Goal: Information Seeking & Learning: Learn about a topic

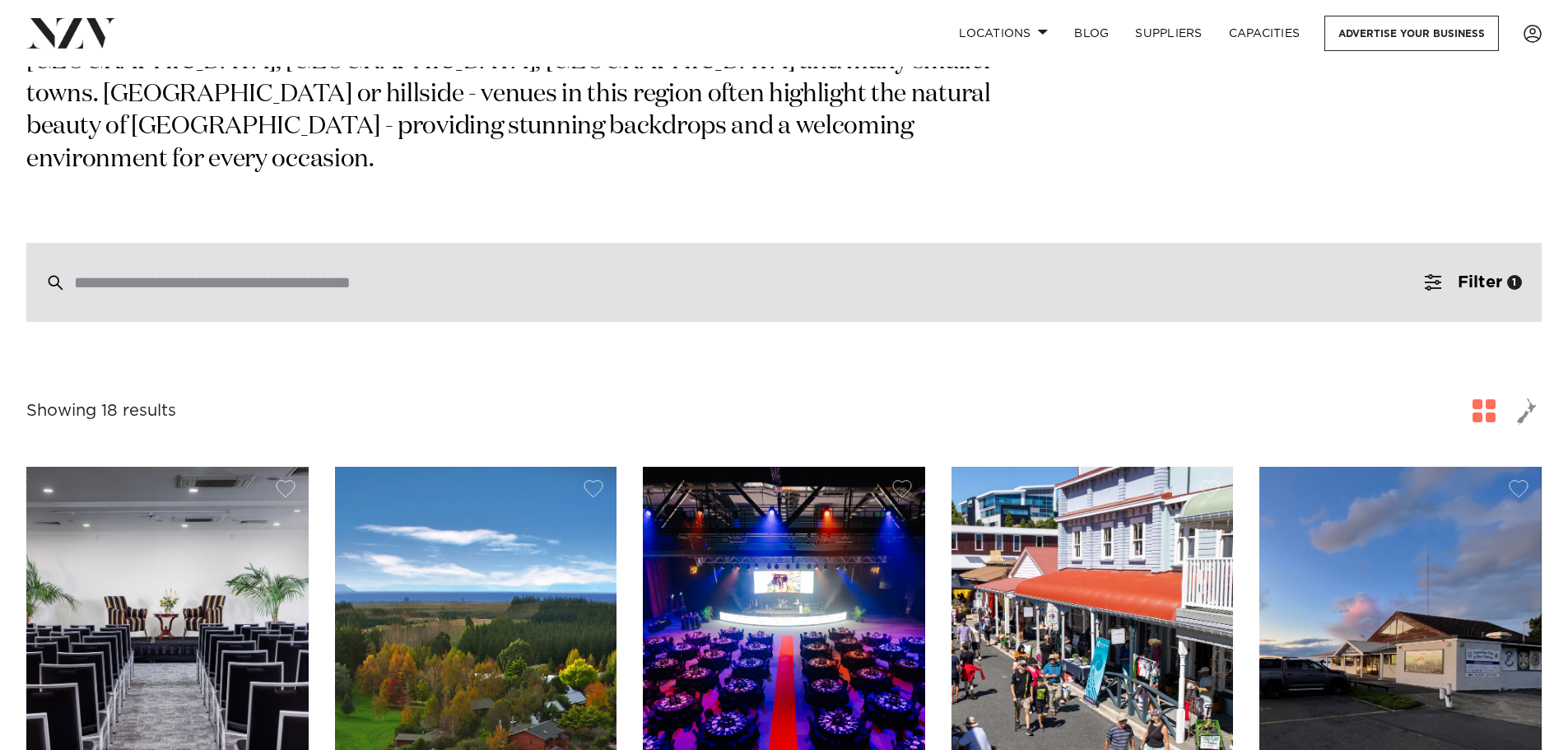
scroll to position [165, 0]
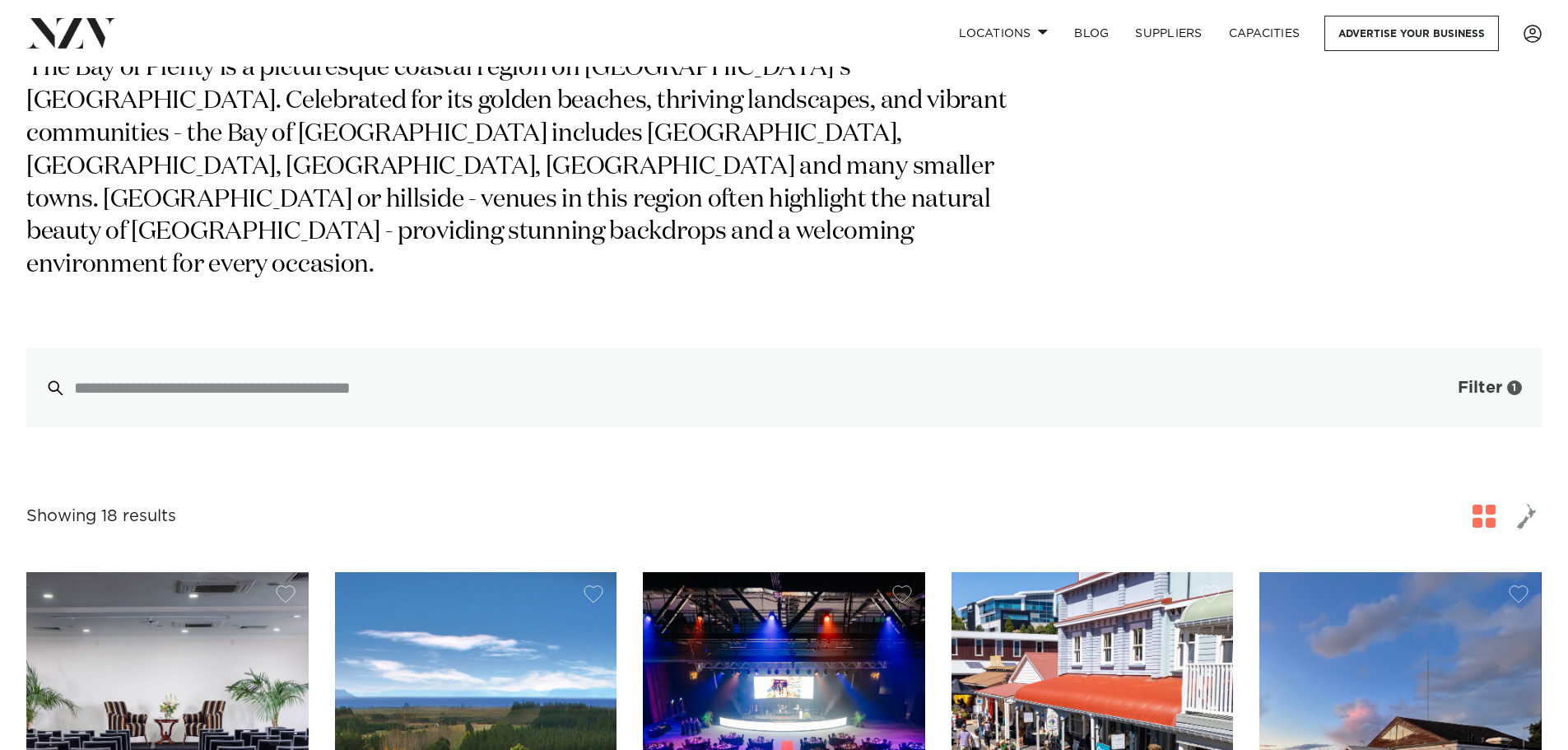
click at [1440, 380] on span "button" at bounding box center [1433, 388] width 17 height 17
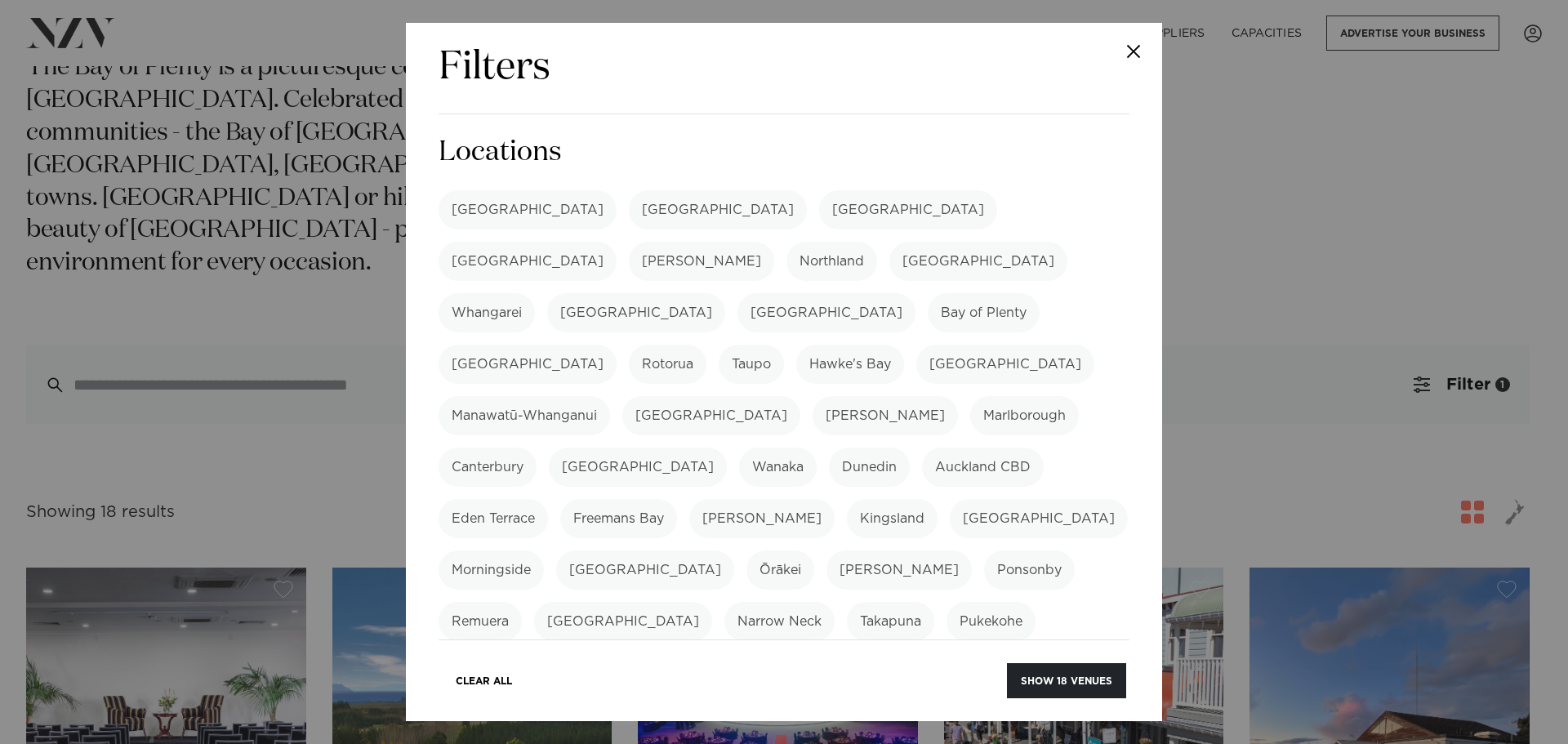
click at [617, 345] on label "[GEOGRAPHIC_DATA]" at bounding box center [528, 364] width 178 height 39
click at [964, 293] on label "Bay of Plenty" at bounding box center [983, 312] width 112 height 39
click at [1098, 673] on button "Show 10 venues" at bounding box center [1066, 680] width 120 height 35
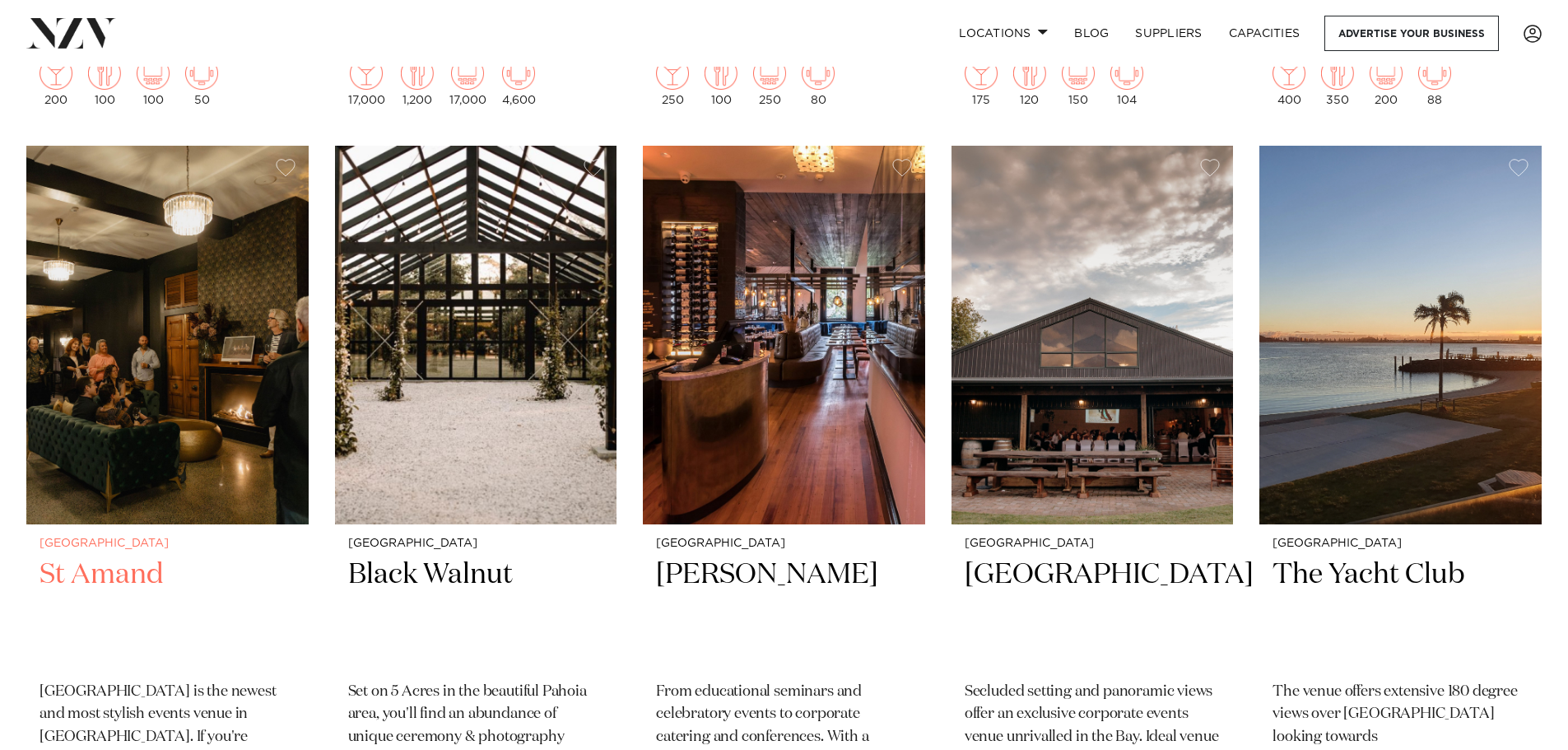
scroll to position [1318, 0]
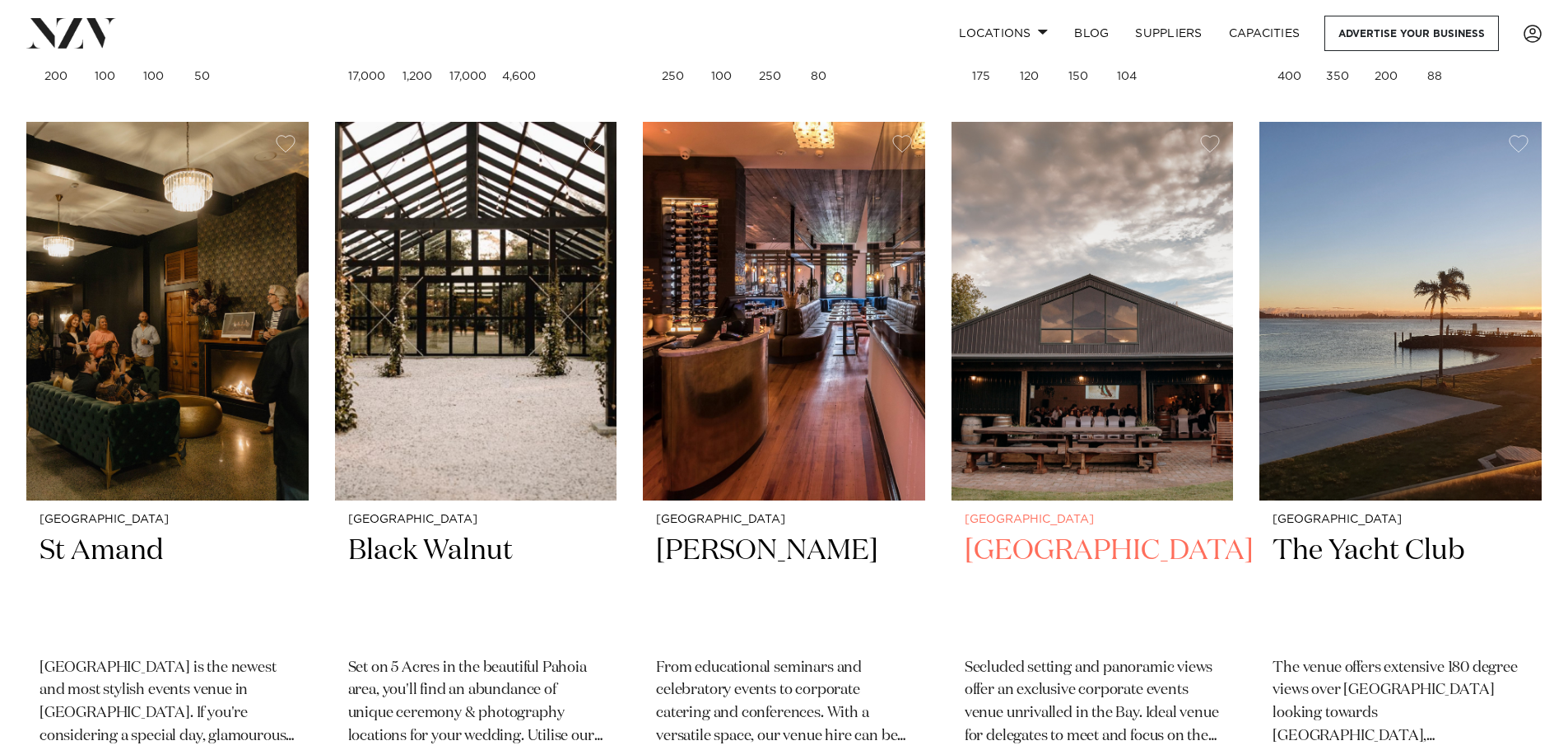
drag, startPoint x: 1380, startPoint y: 302, endPoint x: 1043, endPoint y: 143, distance: 372.6
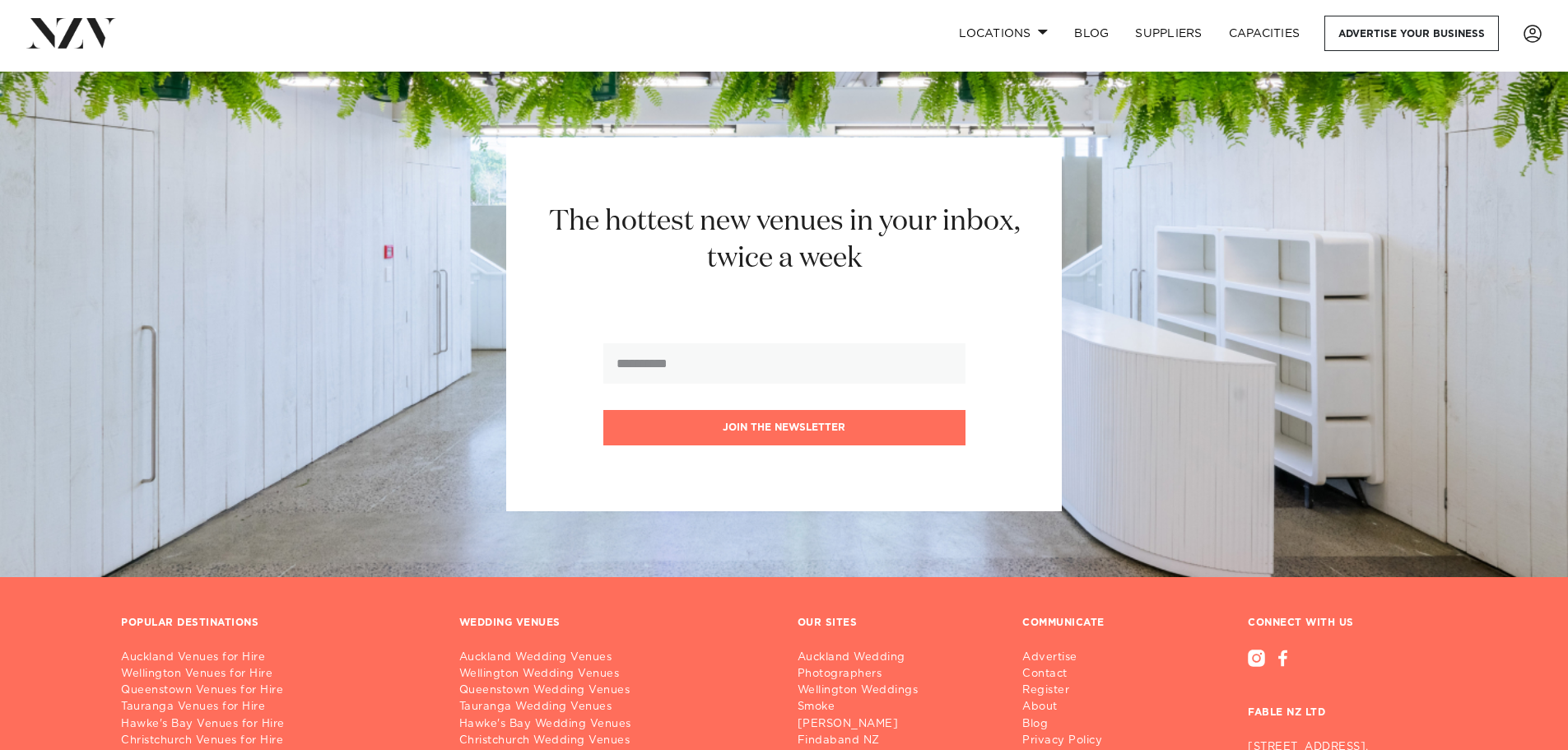
scroll to position [2223, 0]
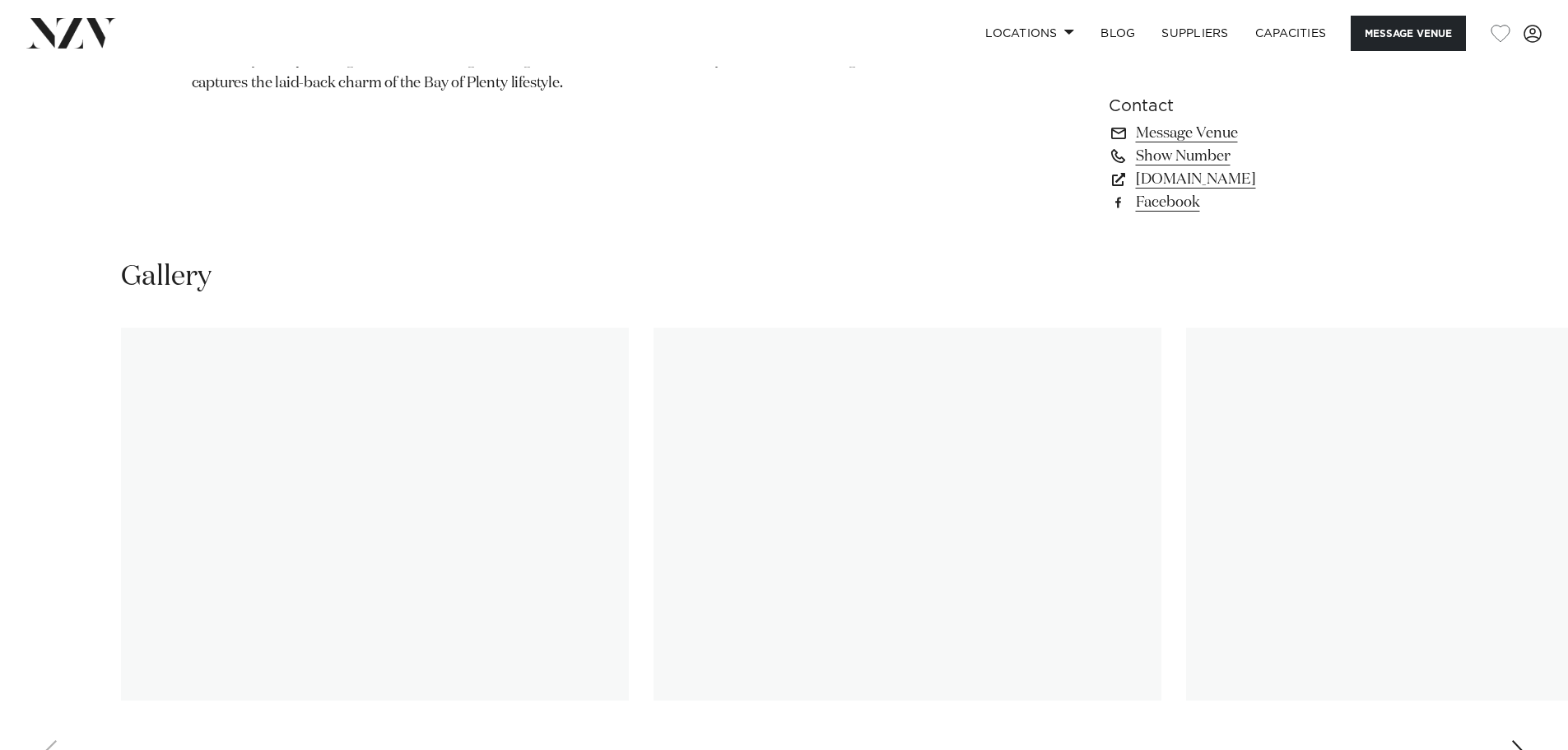
scroll to position [1482, 0]
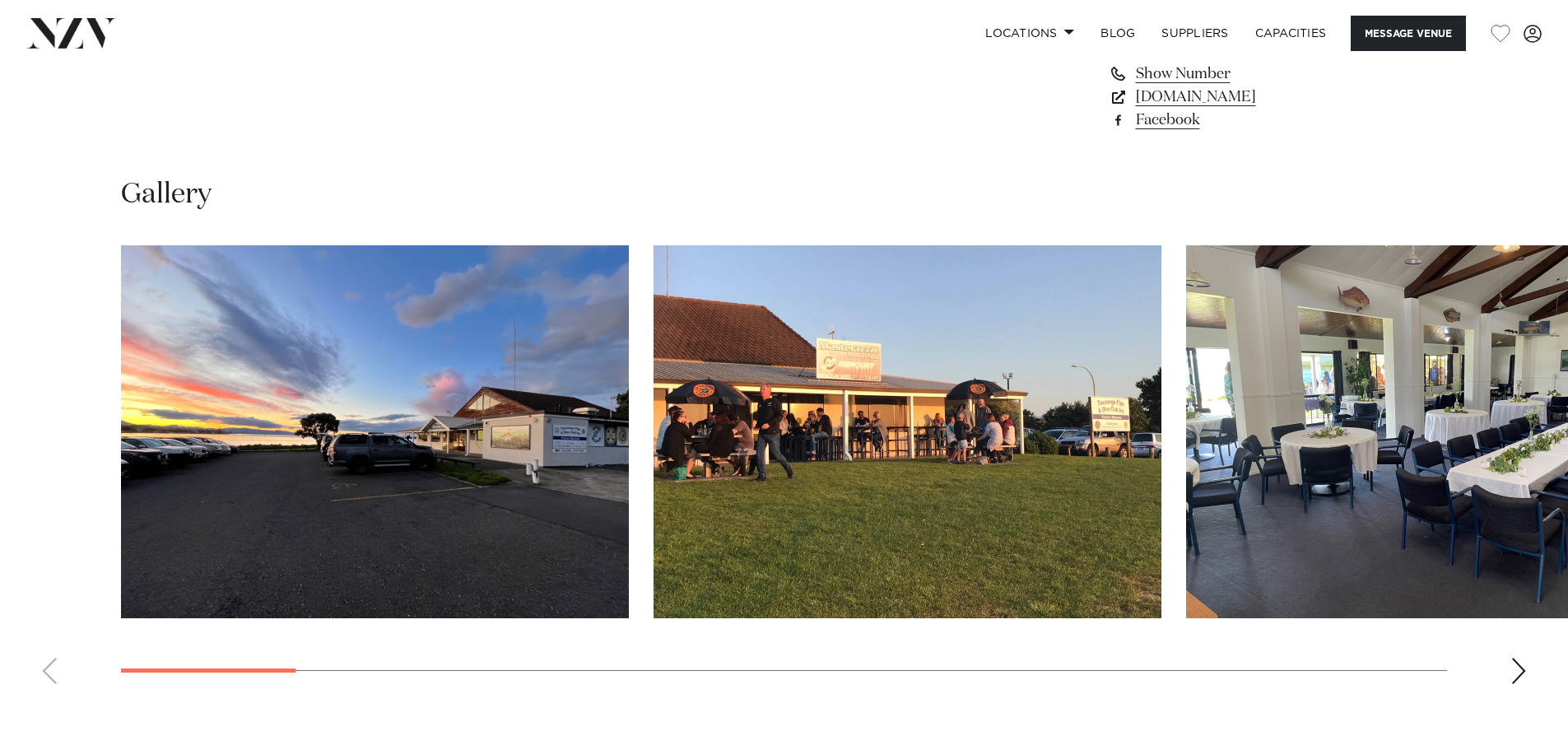
click at [1522, 659] on div "Next slide" at bounding box center [1518, 671] width 17 height 27
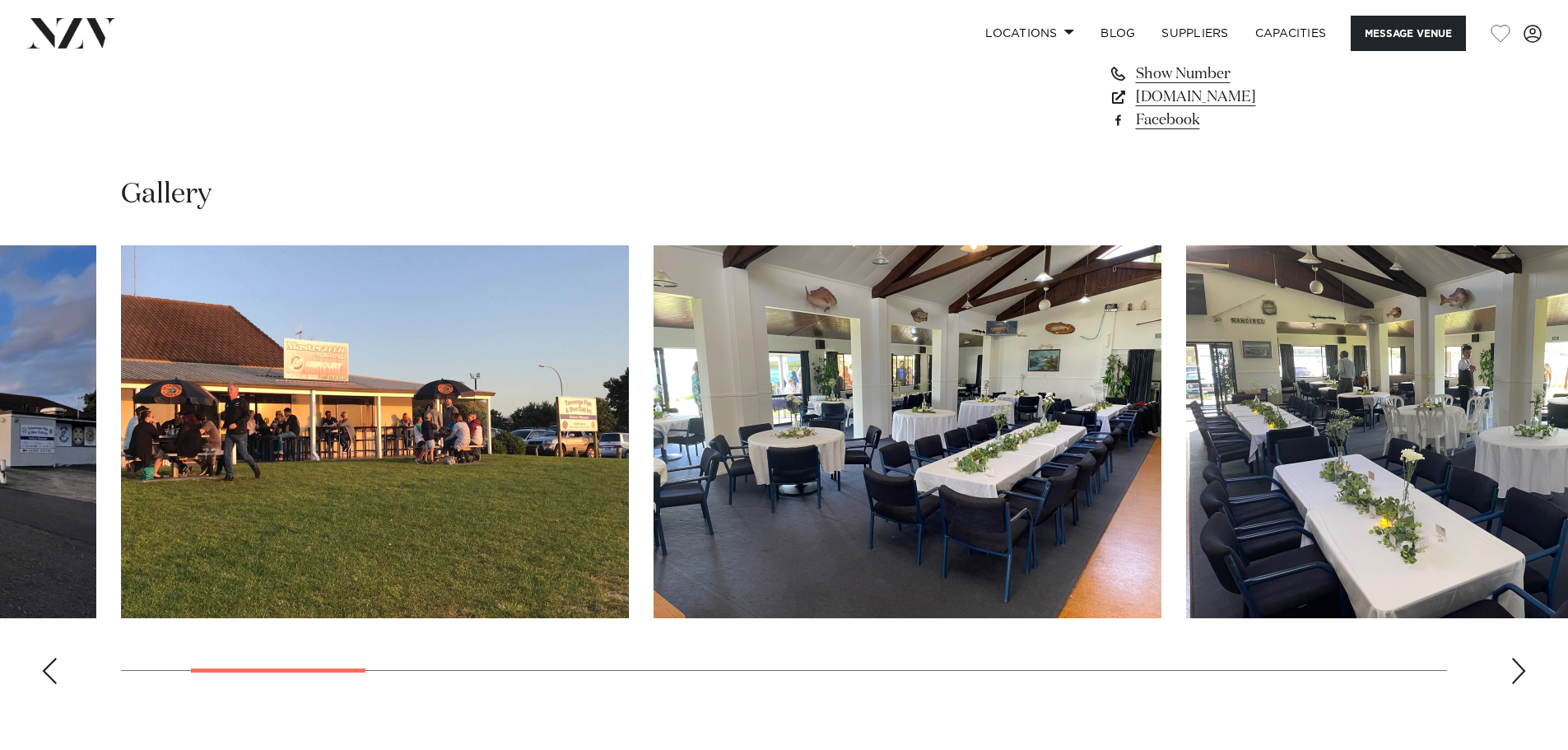
click at [1522, 659] on div "Next slide" at bounding box center [1518, 671] width 17 height 27
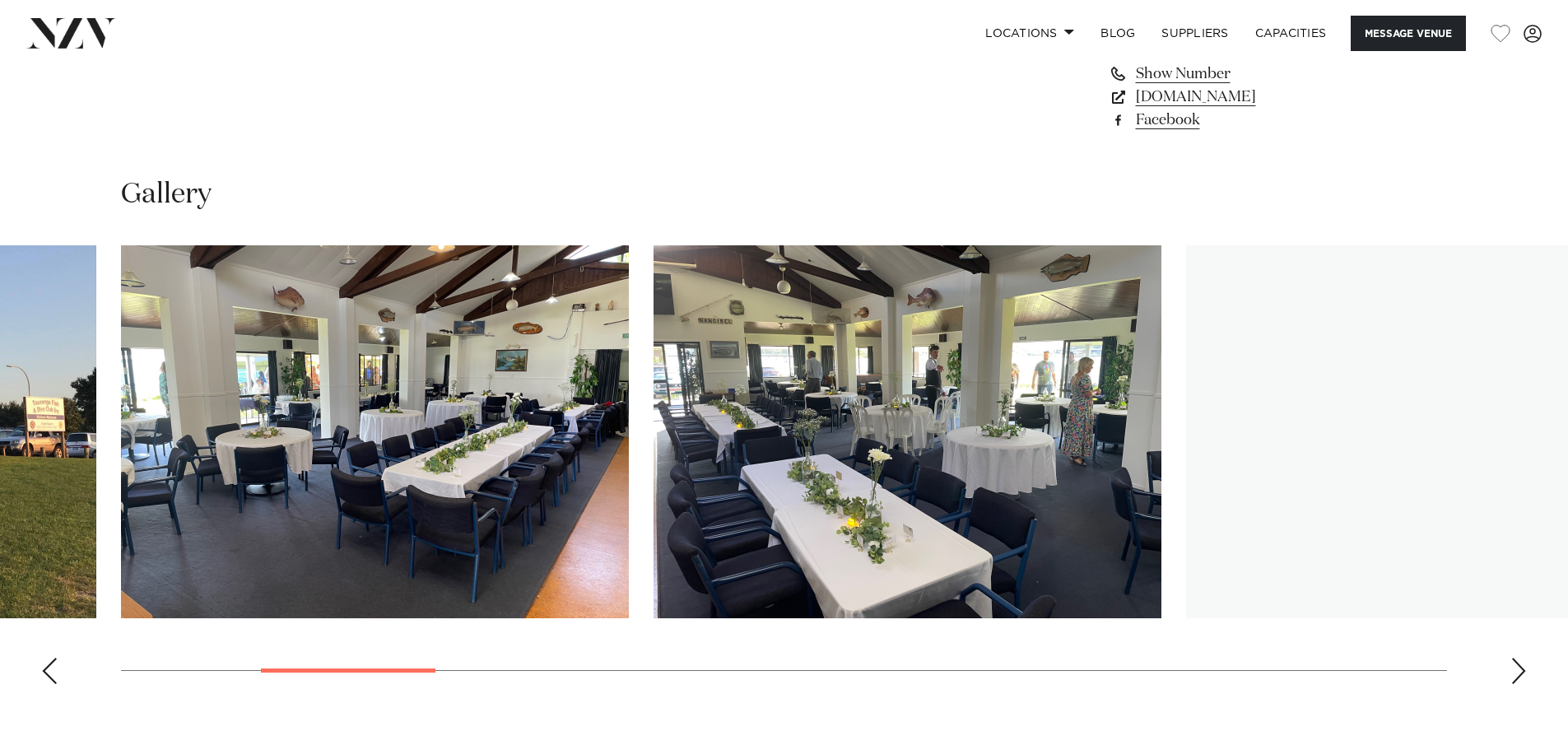
click at [1522, 659] on div "Next slide" at bounding box center [1518, 671] width 17 height 27
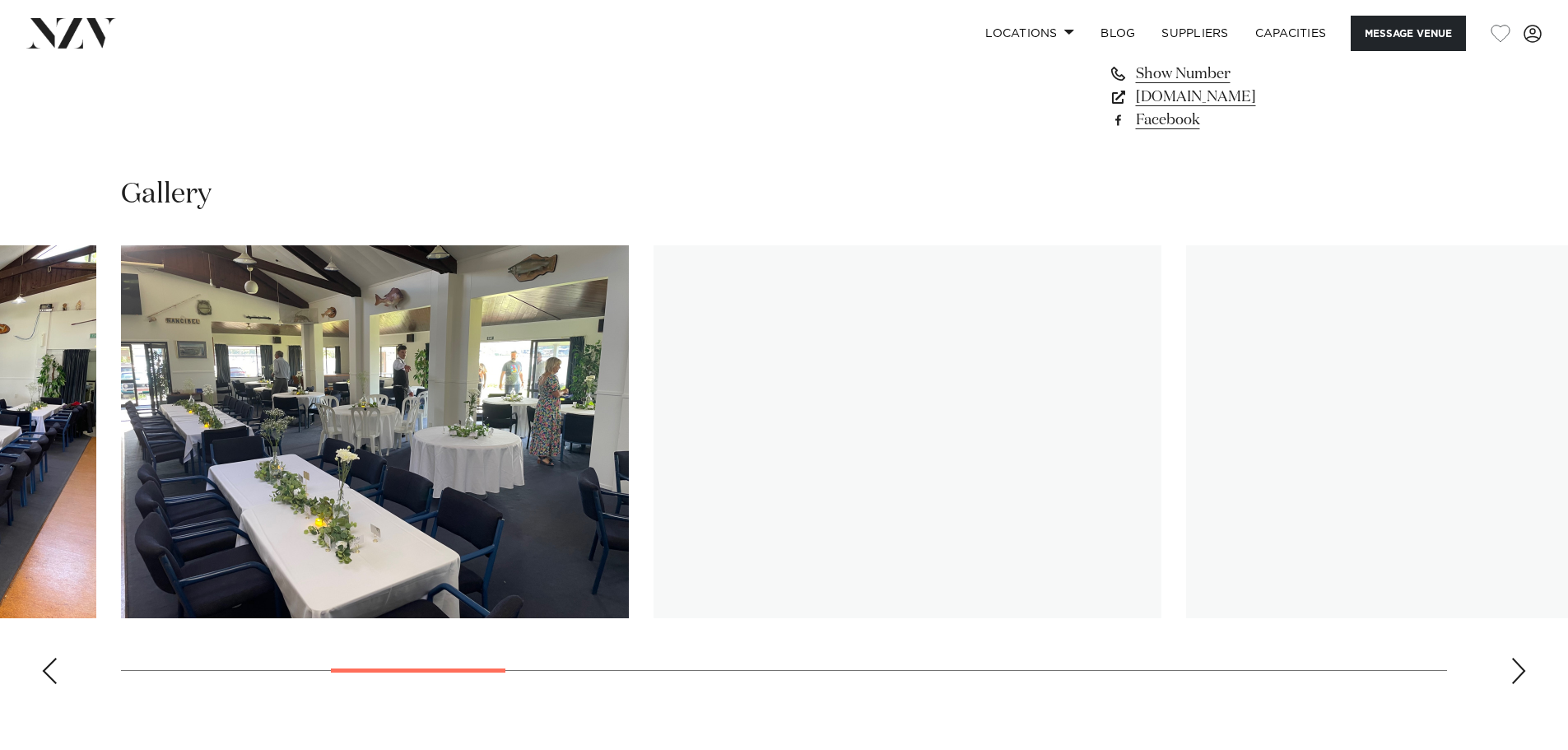
click at [1522, 659] on div "Next slide" at bounding box center [1518, 671] width 17 height 27
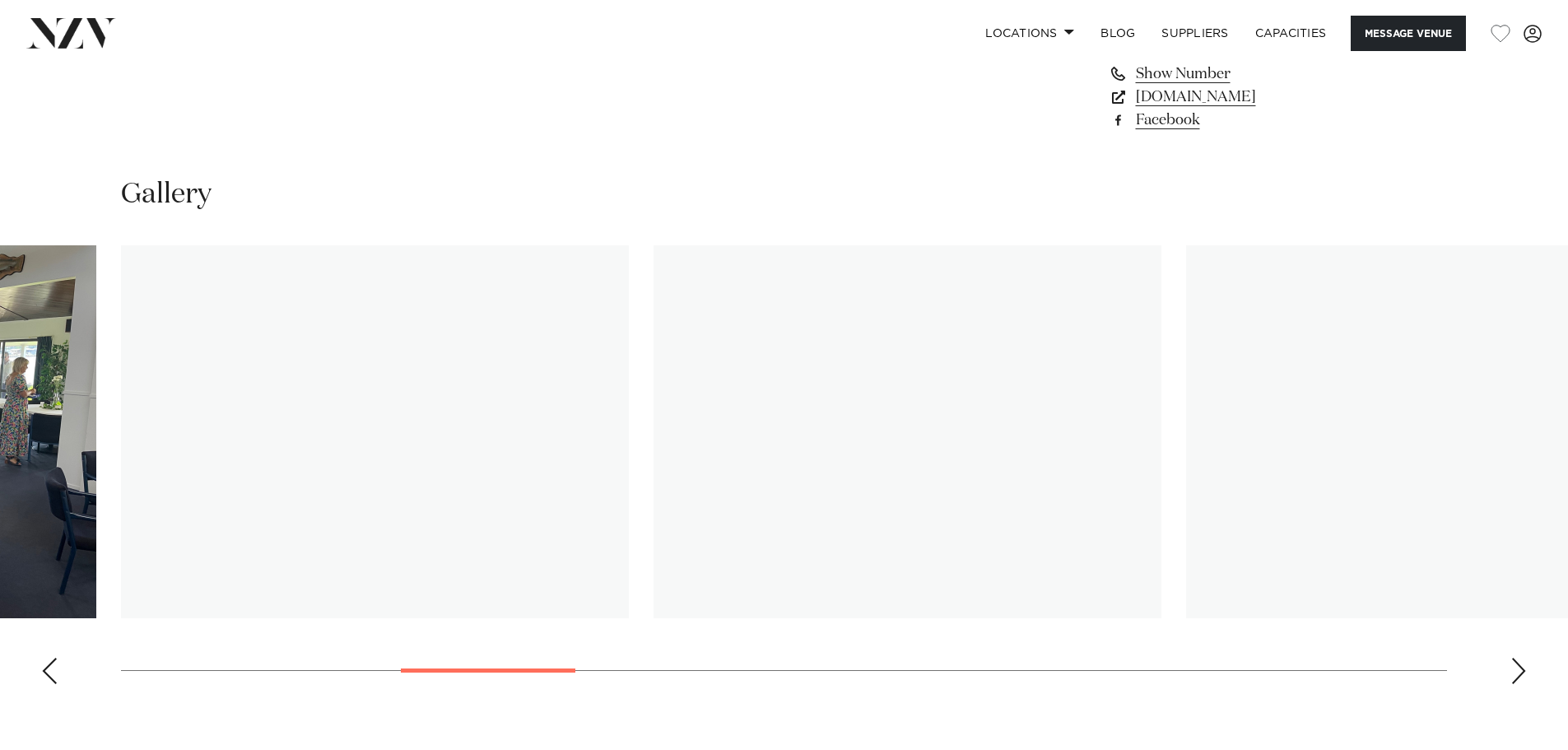
scroll to position [1318, 0]
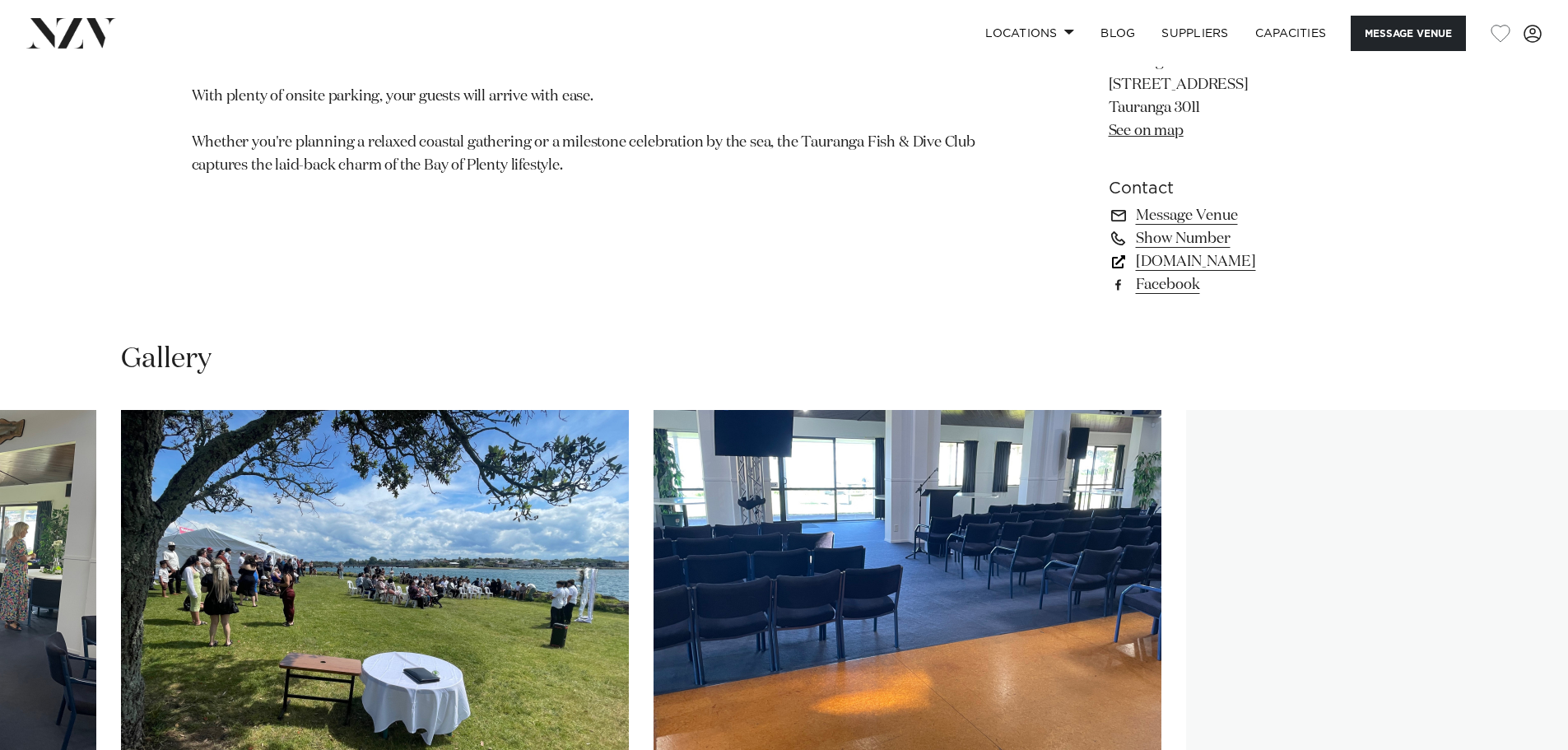
click at [1252, 260] on link "tgafishdiveclub.wixsite.com" at bounding box center [1243, 262] width 269 height 23
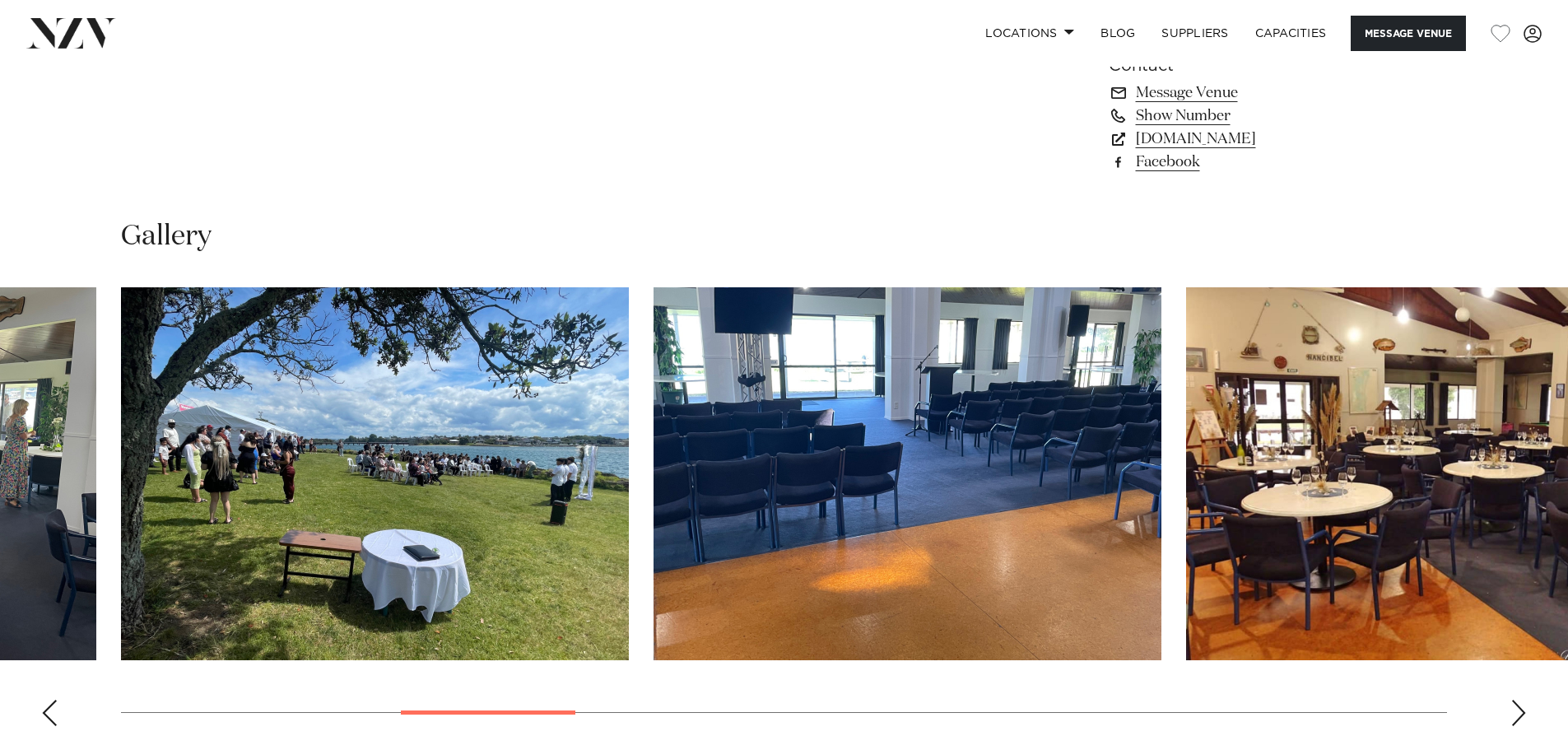
scroll to position [1647, 0]
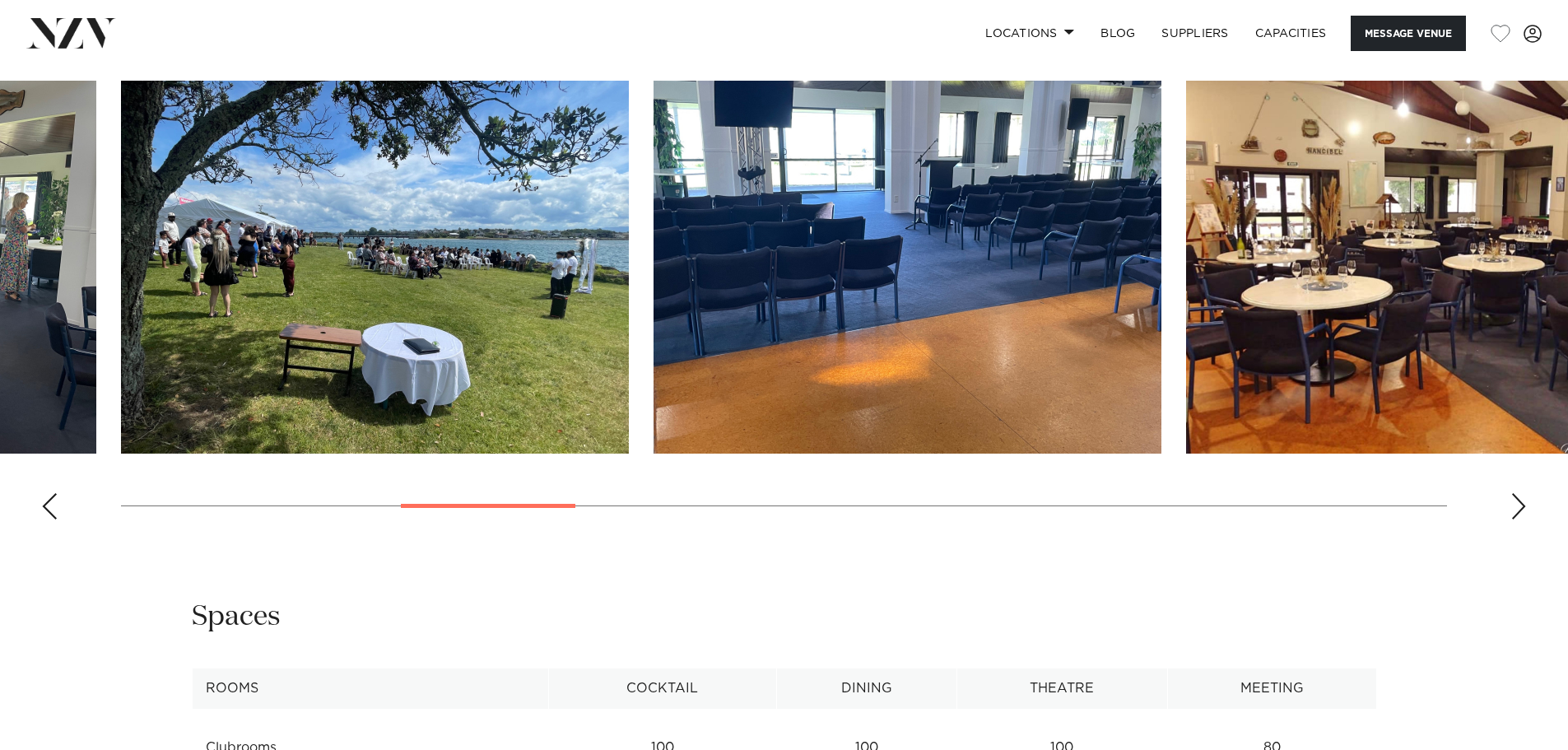
click at [1511, 475] on swiper-container at bounding box center [784, 307] width 1568 height 452
click at [1512, 518] on div "Next slide" at bounding box center [1518, 506] width 17 height 27
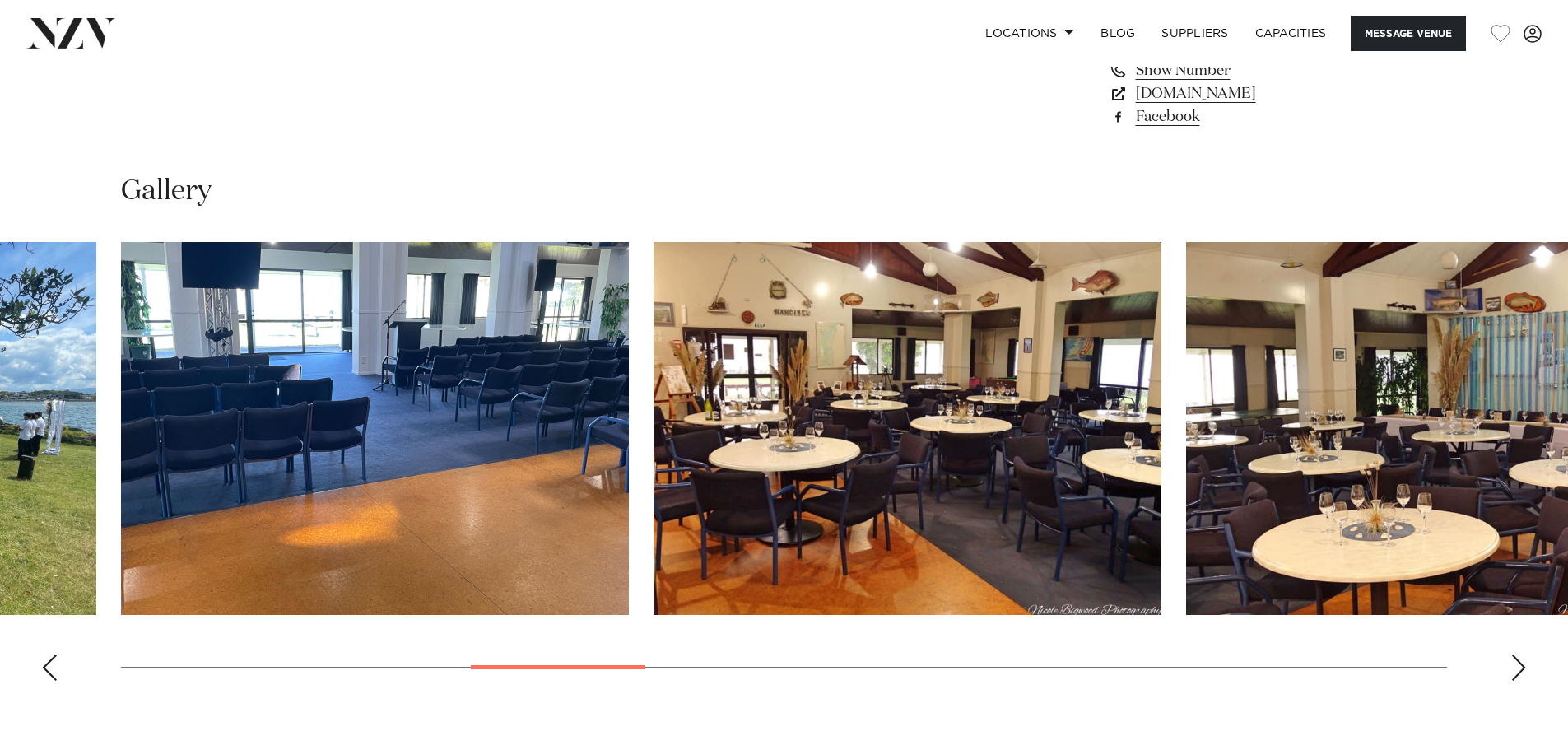
scroll to position [1482, 0]
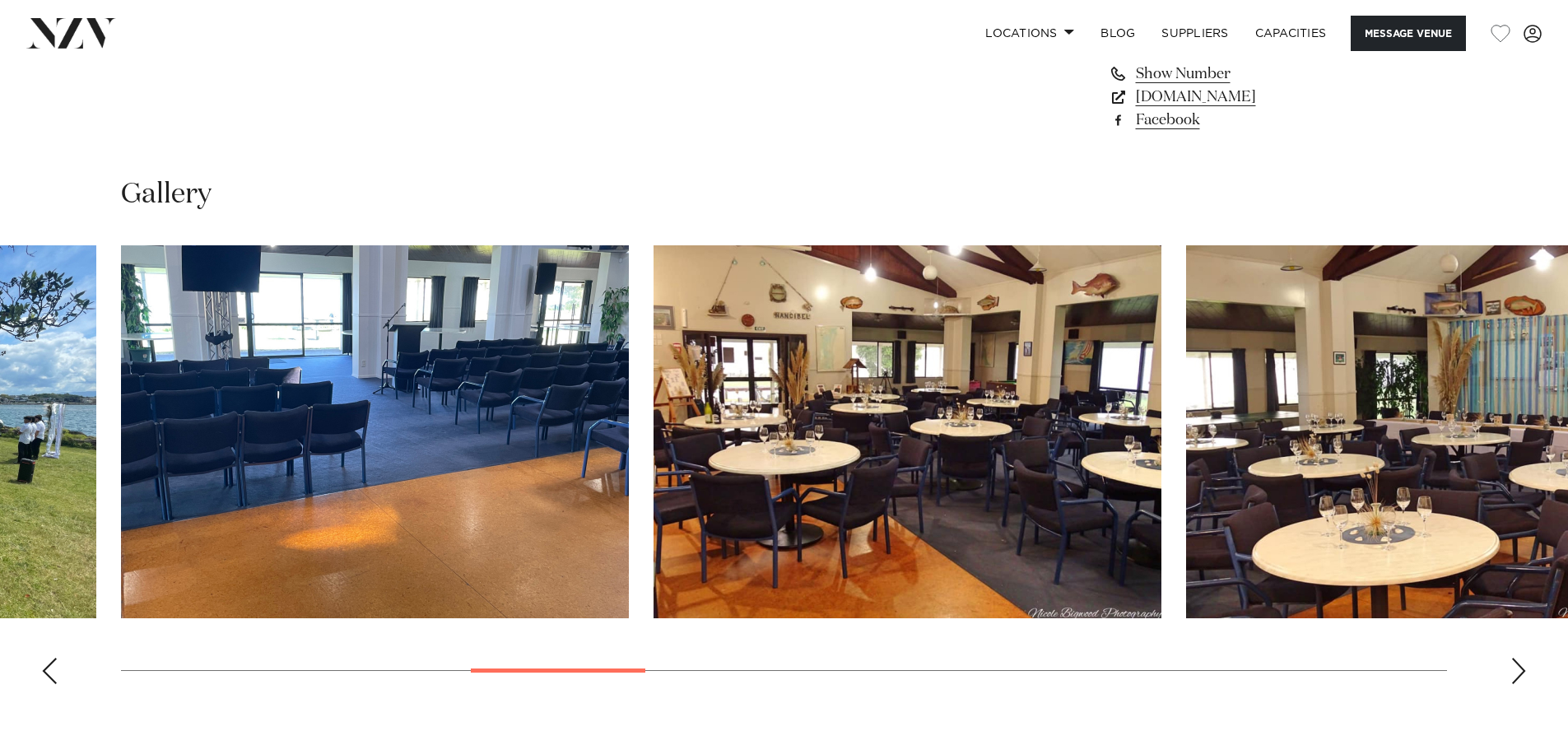
click at [1532, 638] on swiper-container at bounding box center [784, 472] width 1568 height 452
click at [1524, 671] on div "Next slide" at bounding box center [1518, 671] width 17 height 27
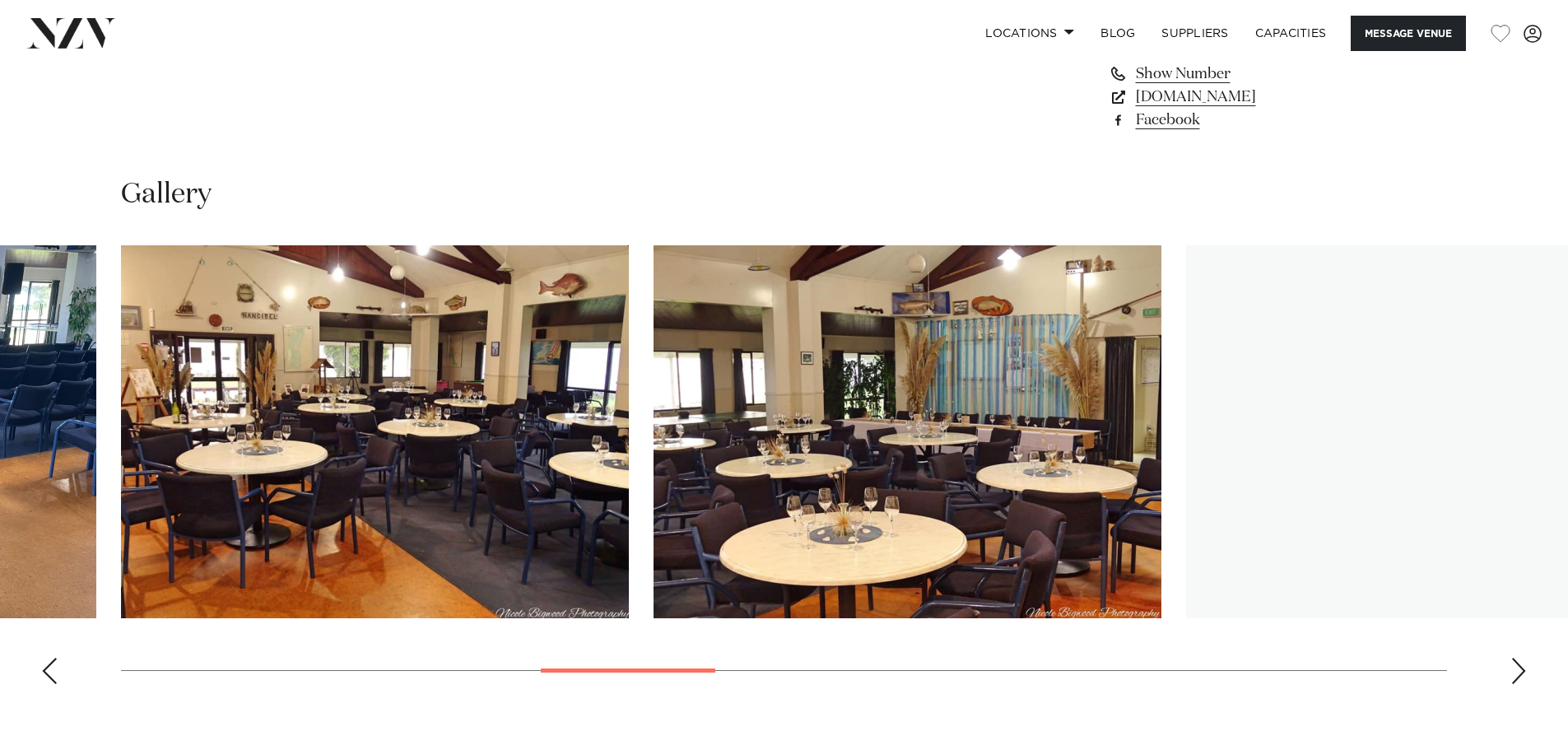
click at [1523, 671] on div "Next slide" at bounding box center [1518, 671] width 17 height 27
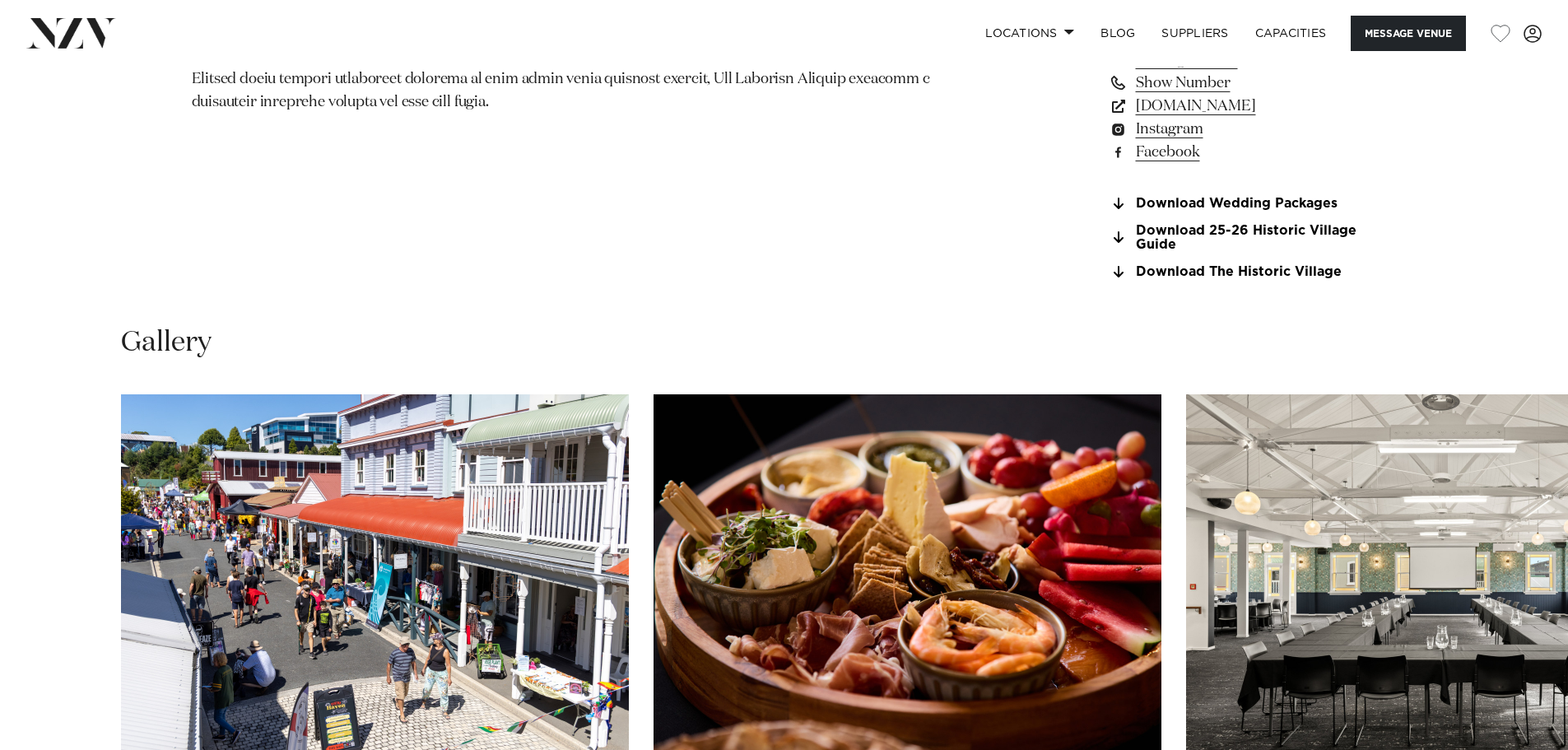
scroll to position [1729, 0]
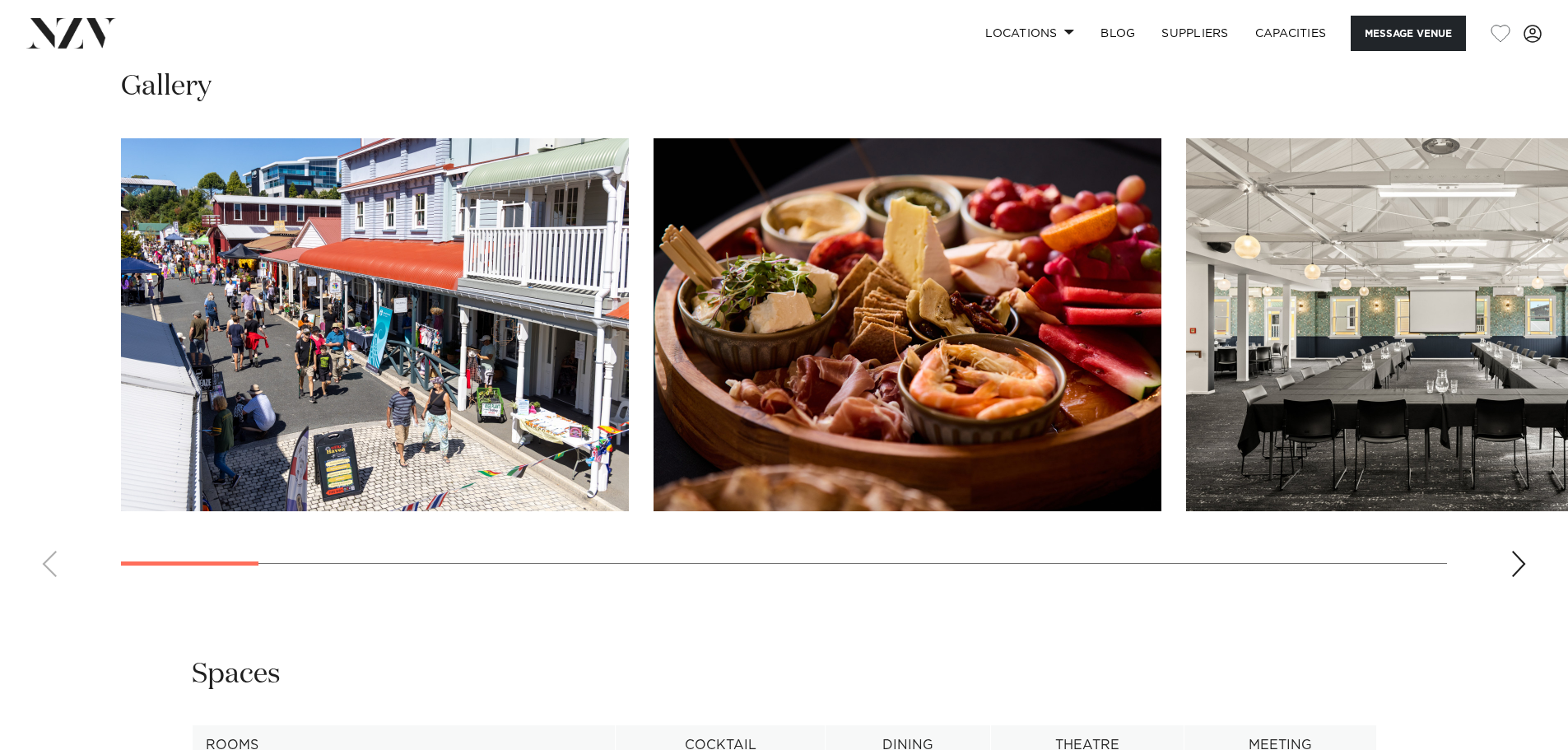
click at [1510, 546] on swiper-container at bounding box center [784, 364] width 1568 height 452
click at [1517, 556] on div "Next slide" at bounding box center [1518, 564] width 17 height 27
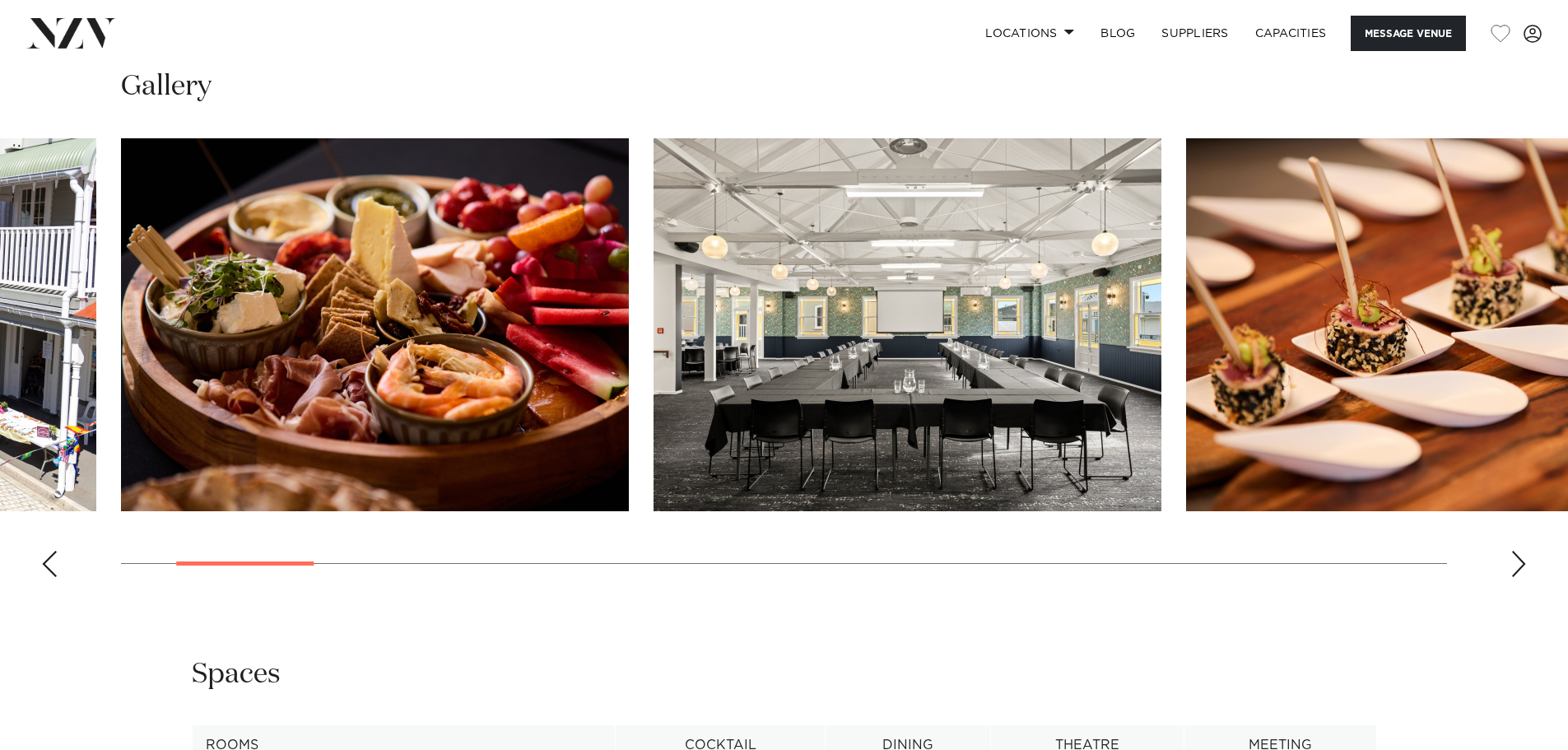
click at [1518, 568] on div "Next slide" at bounding box center [1518, 564] width 17 height 27
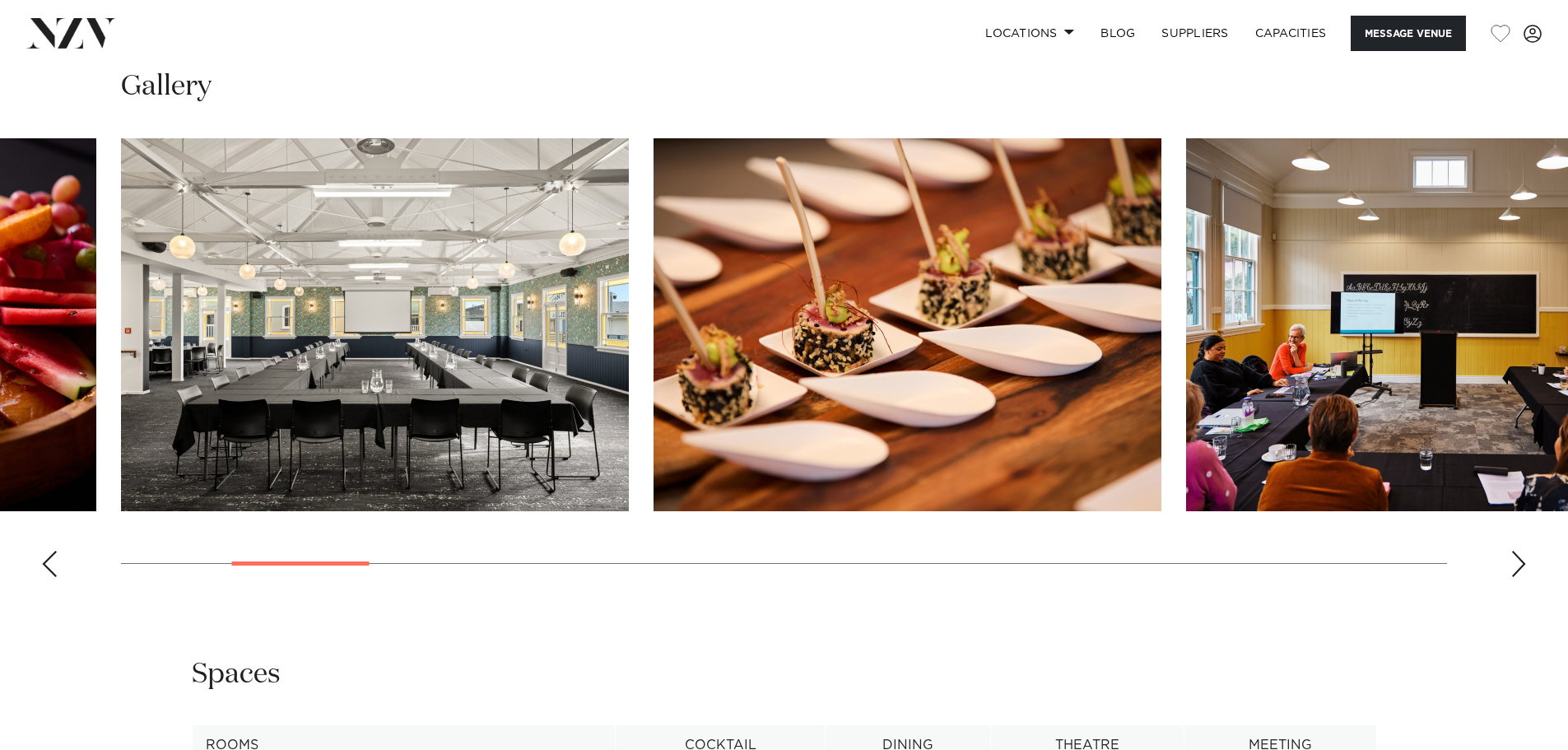
click at [1518, 568] on div "Next slide" at bounding box center [1518, 564] width 17 height 27
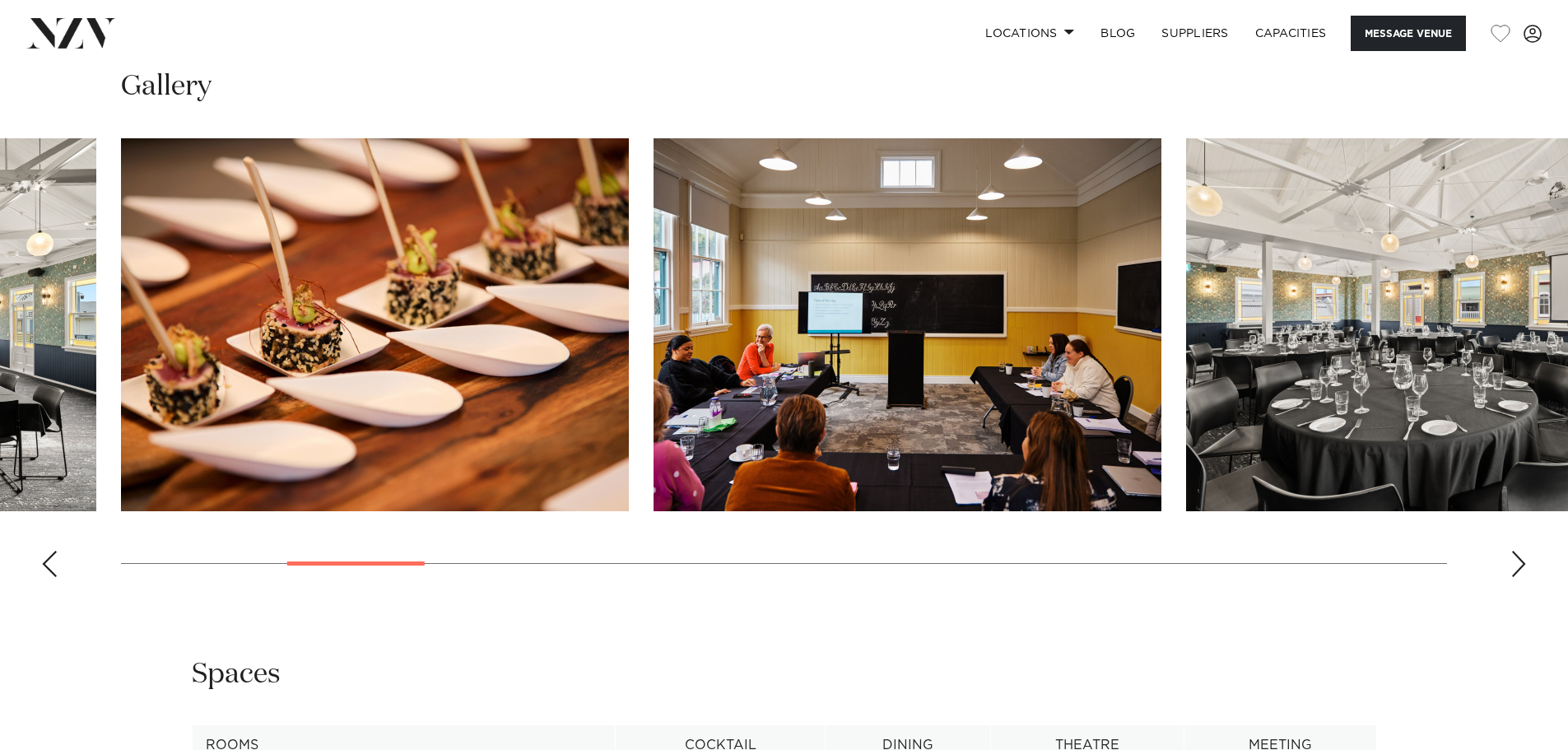
click at [1518, 568] on div "Next slide" at bounding box center [1518, 564] width 17 height 27
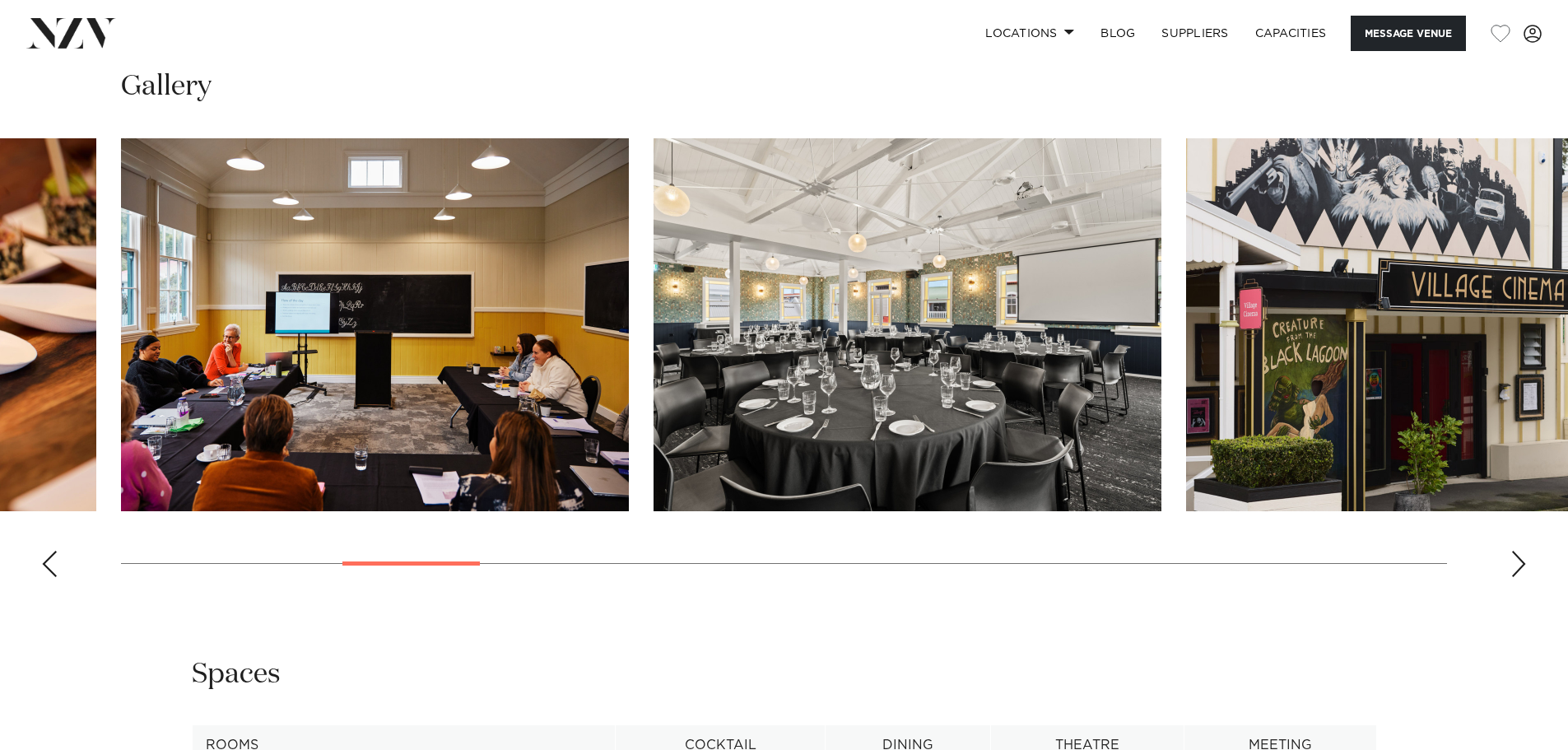
click at [1518, 568] on div "Next slide" at bounding box center [1518, 564] width 17 height 27
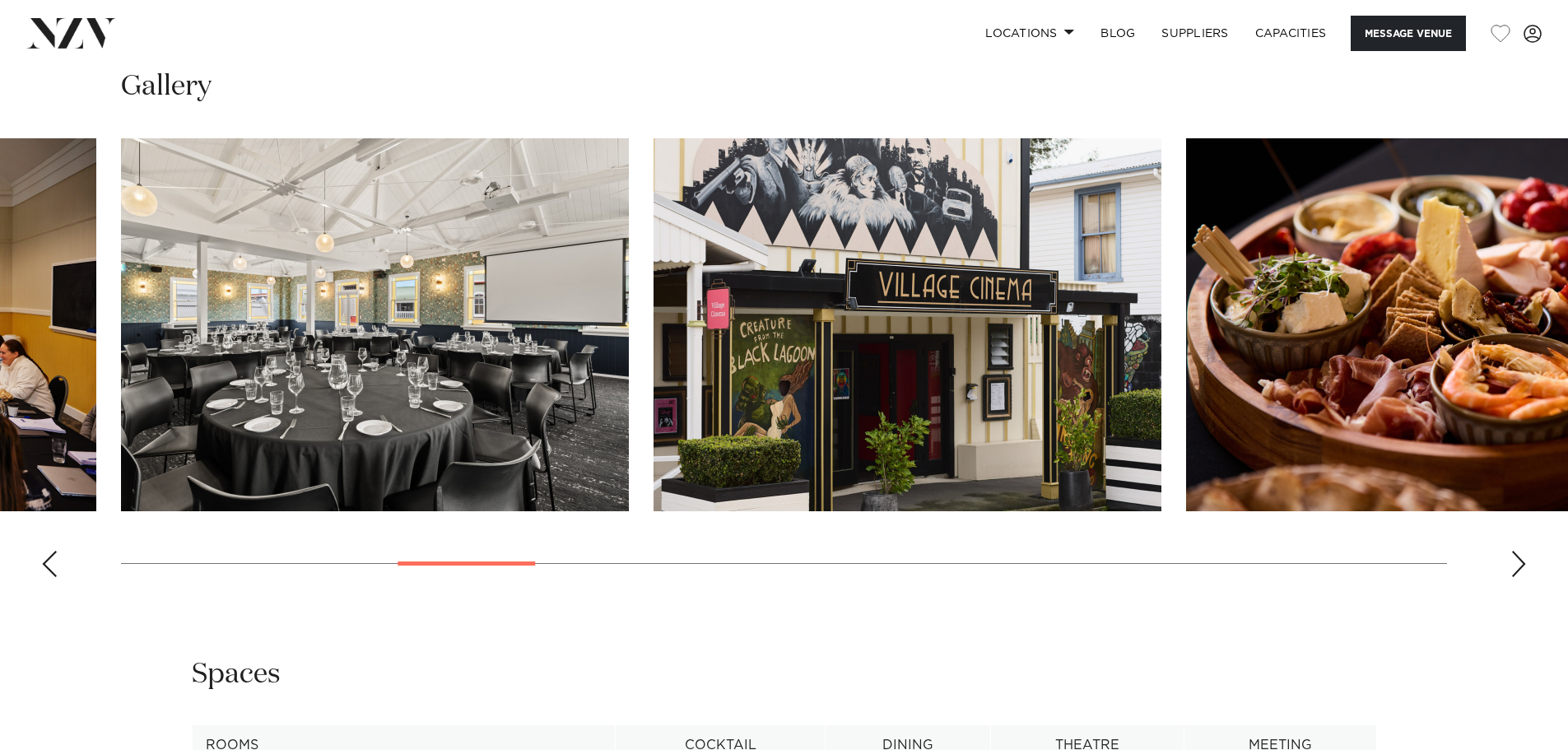
click at [1518, 568] on div "Next slide" at bounding box center [1518, 564] width 17 height 27
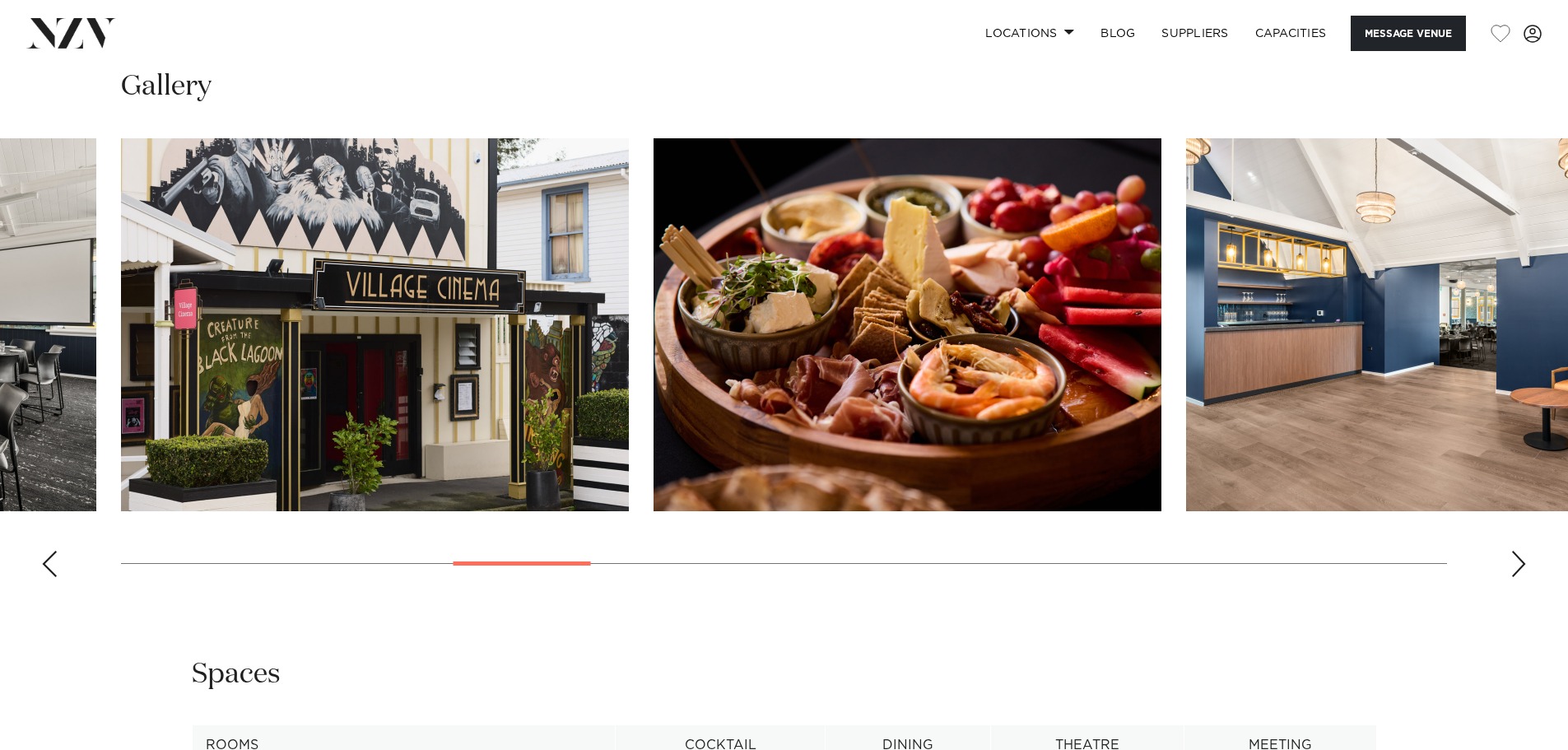
click at [1518, 568] on div "Next slide" at bounding box center [1518, 564] width 17 height 27
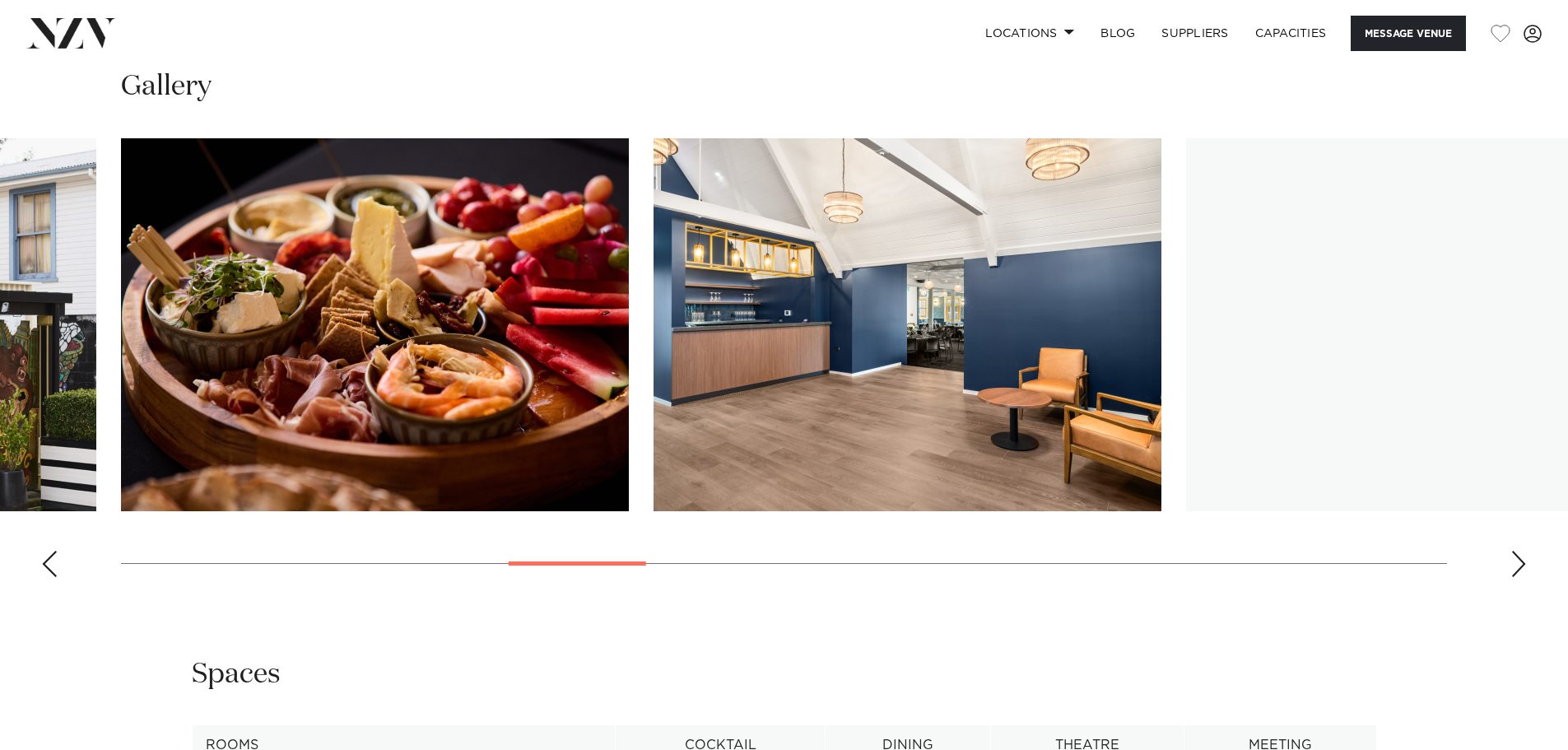
click at [1518, 568] on div "Next slide" at bounding box center [1518, 564] width 17 height 27
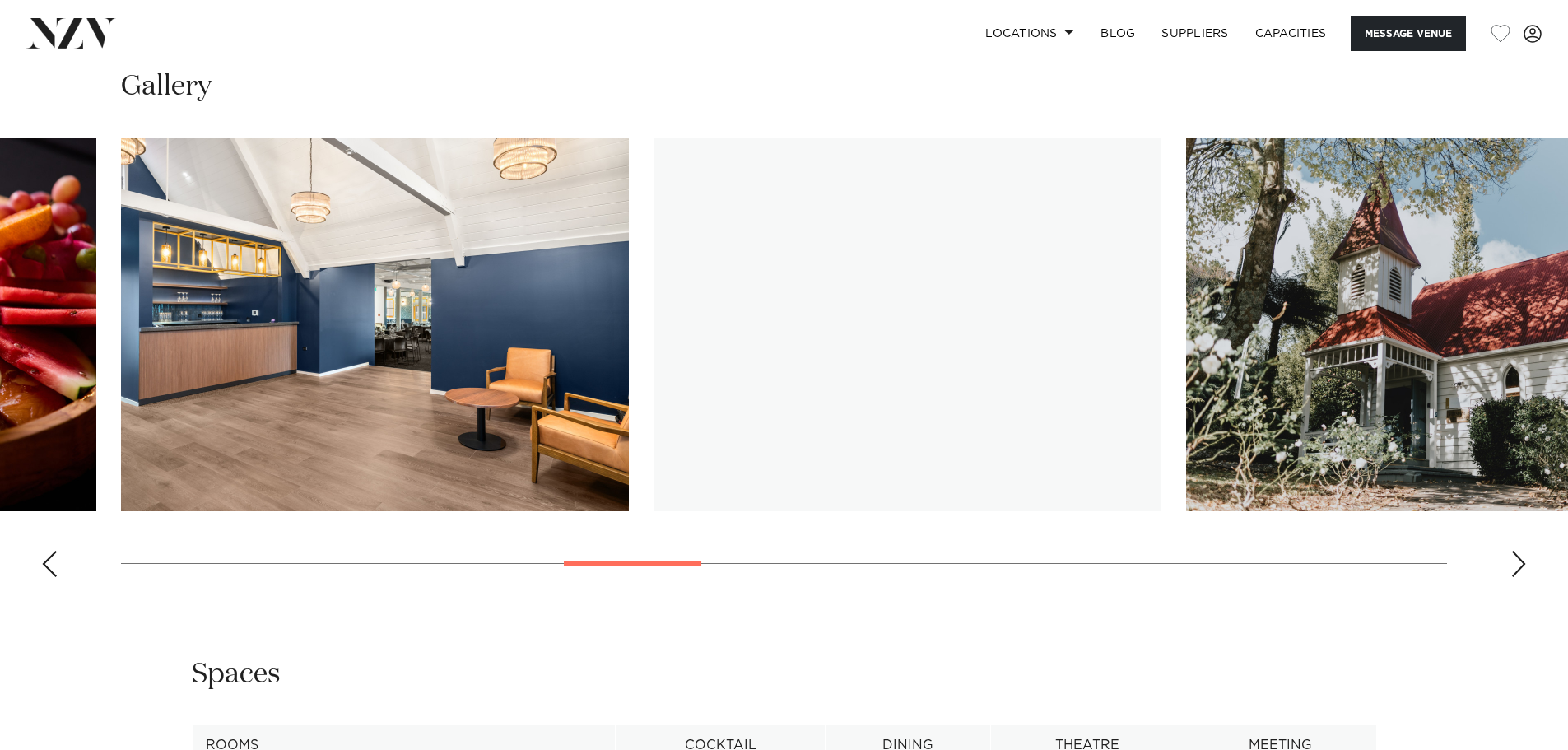
click at [1518, 568] on div "Next slide" at bounding box center [1518, 564] width 17 height 27
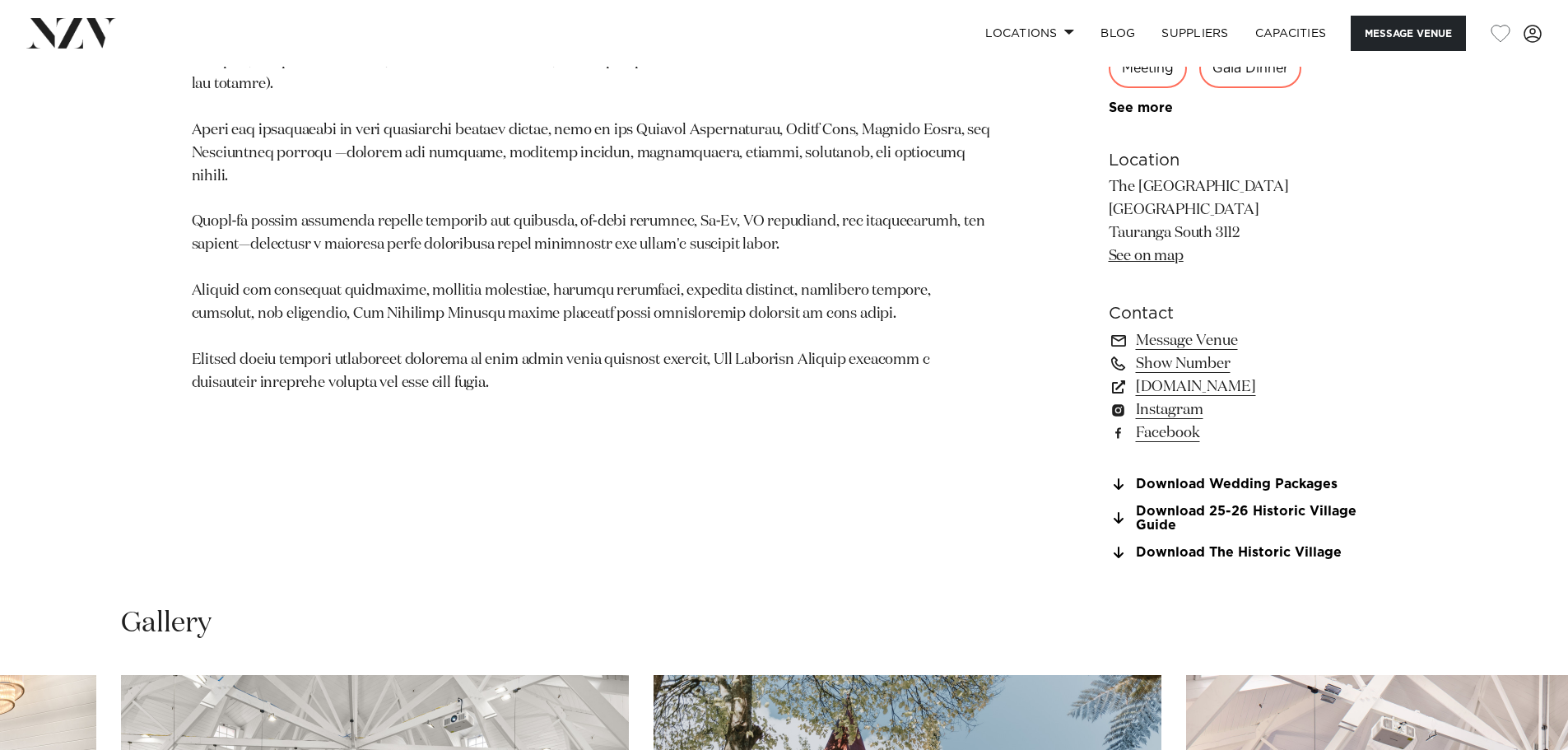
scroll to position [1070, 0]
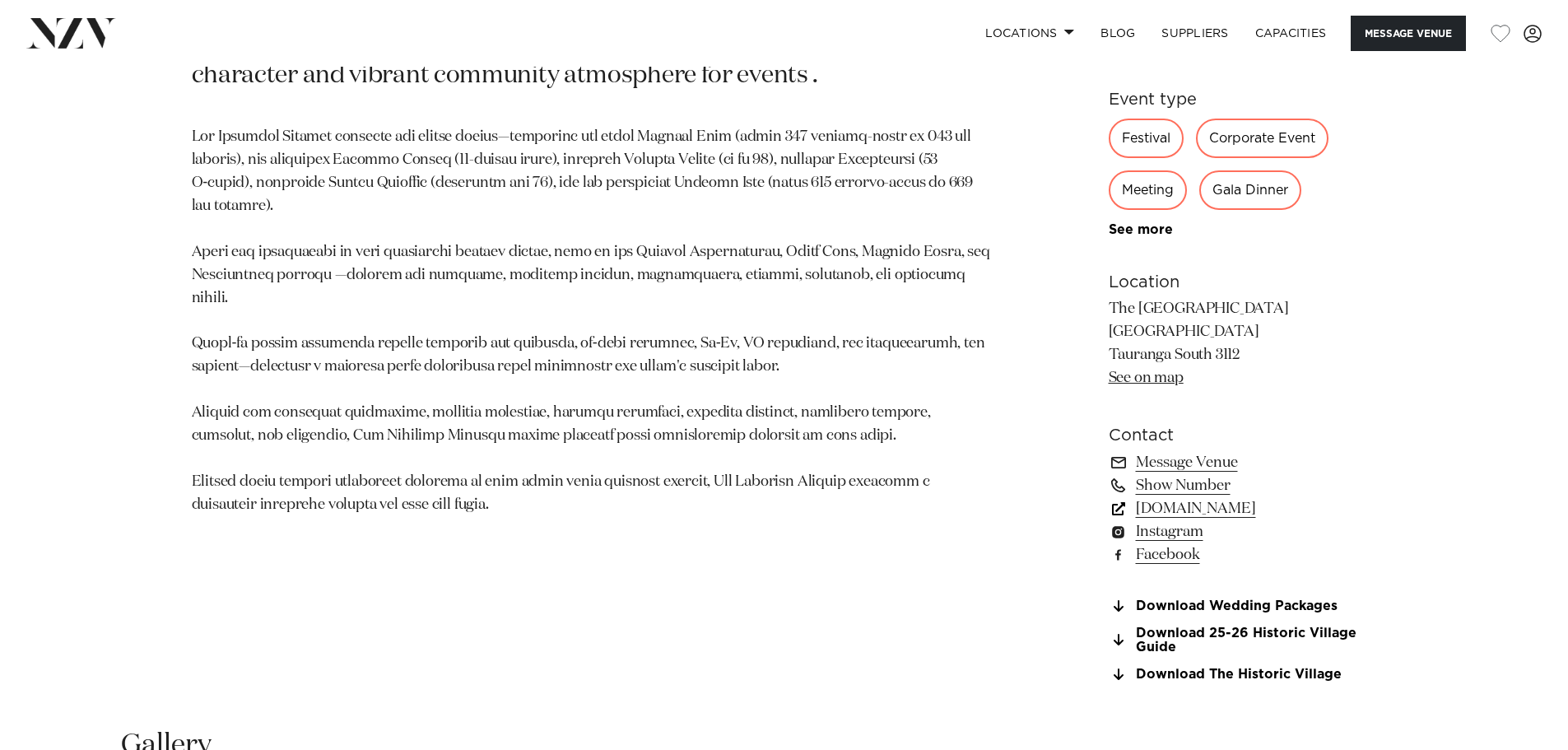
click at [1191, 513] on link "www.historicvillage.co.nz" at bounding box center [1243, 509] width 269 height 23
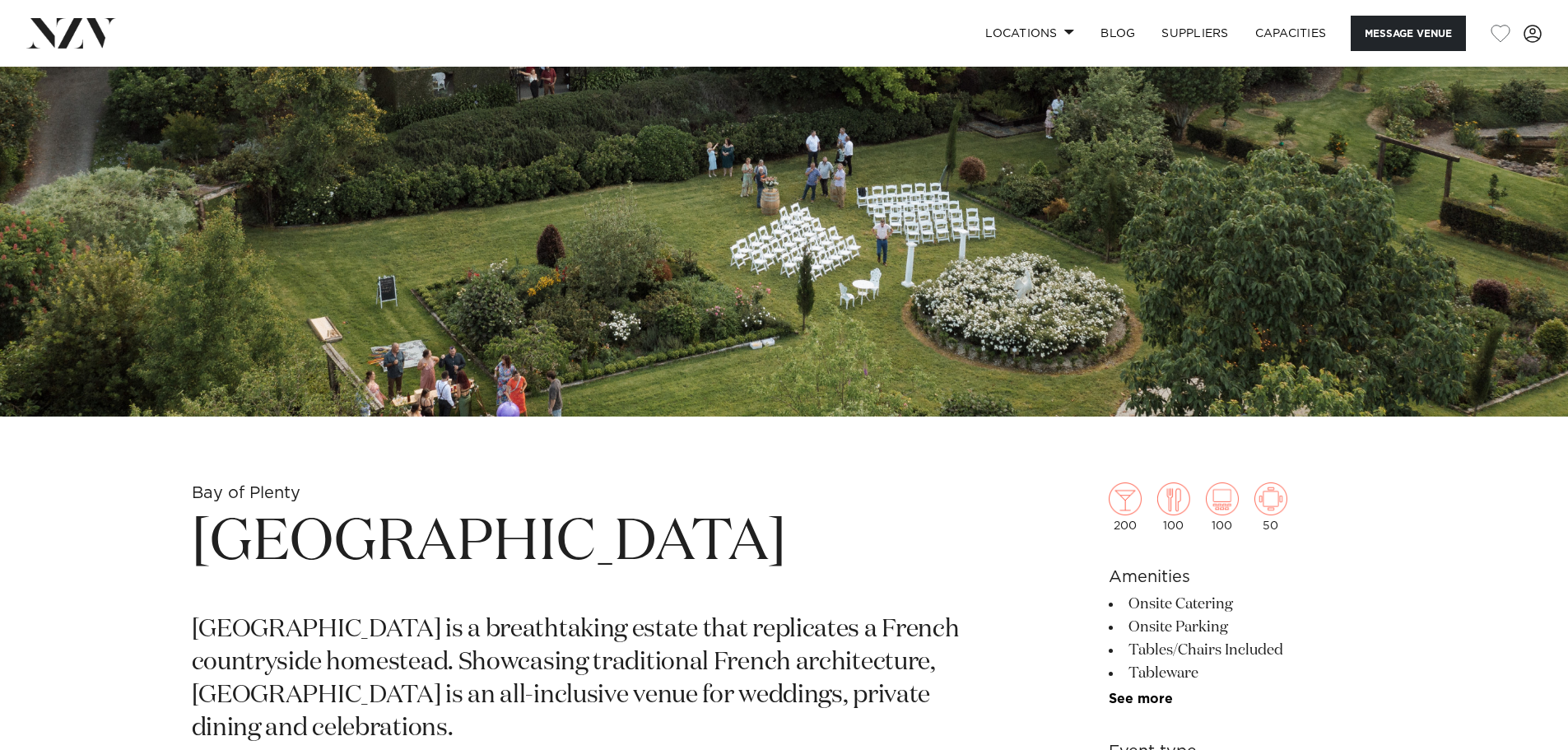
scroll to position [159, 0]
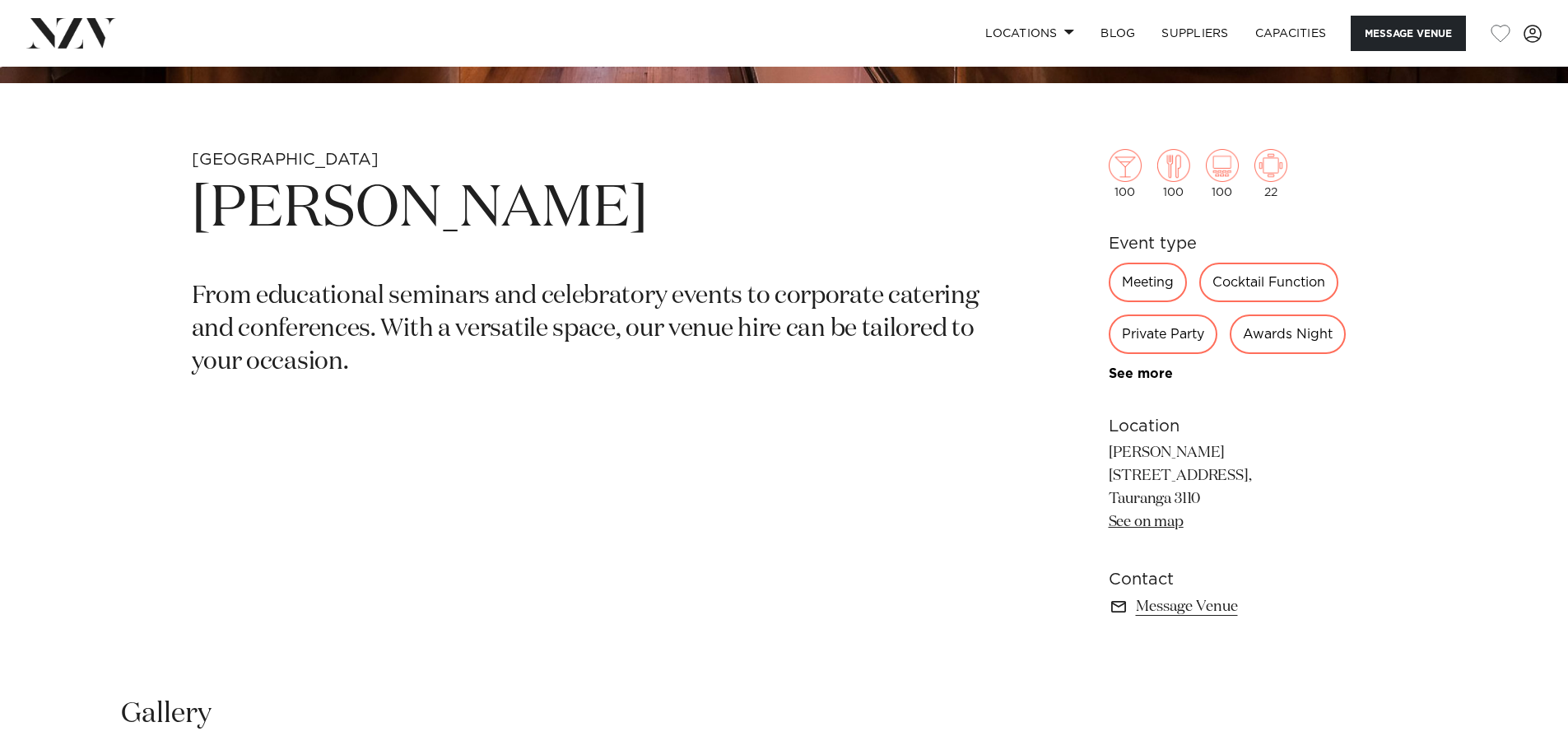
scroll to position [823, 0]
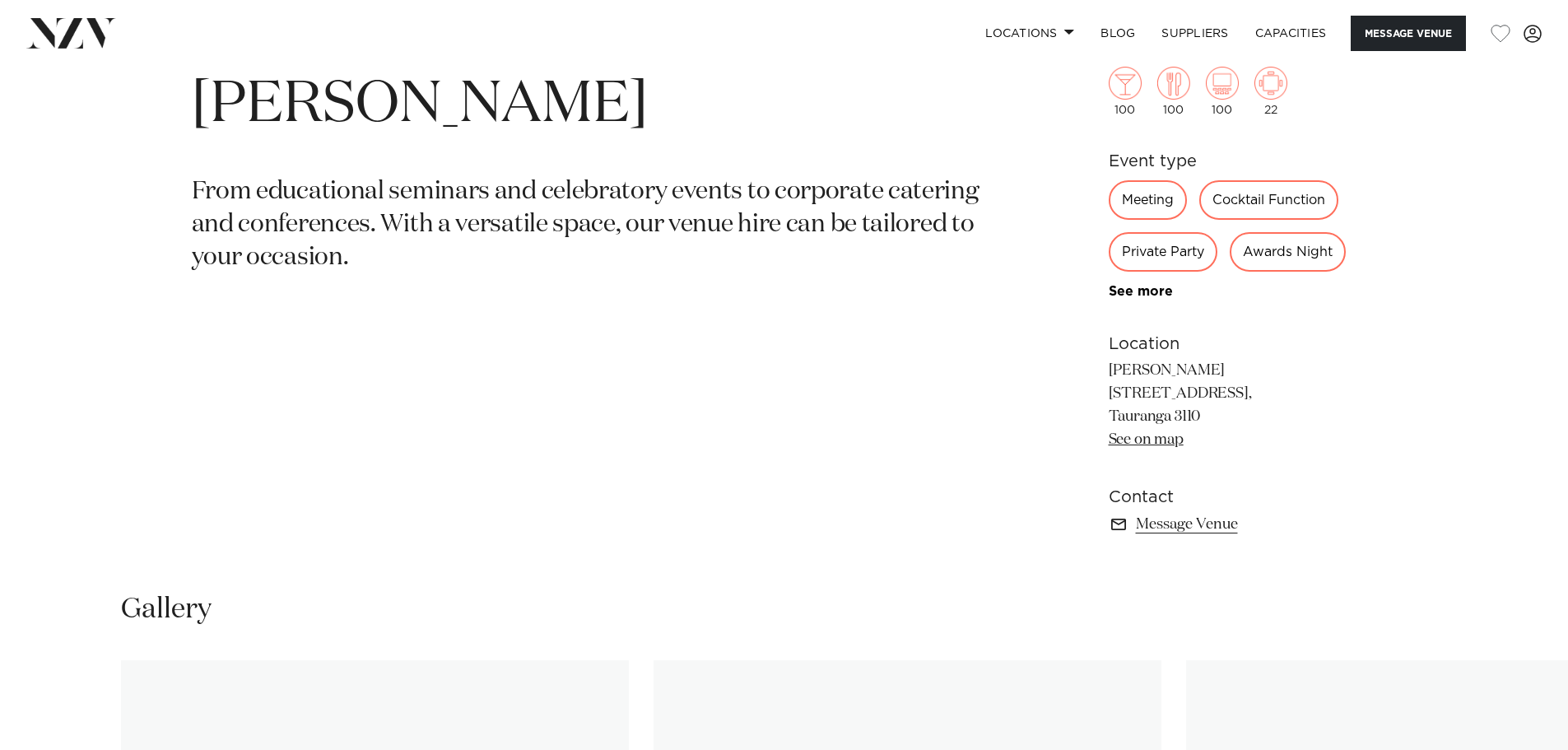
click at [1141, 444] on link "See on map" at bounding box center [1146, 440] width 75 height 15
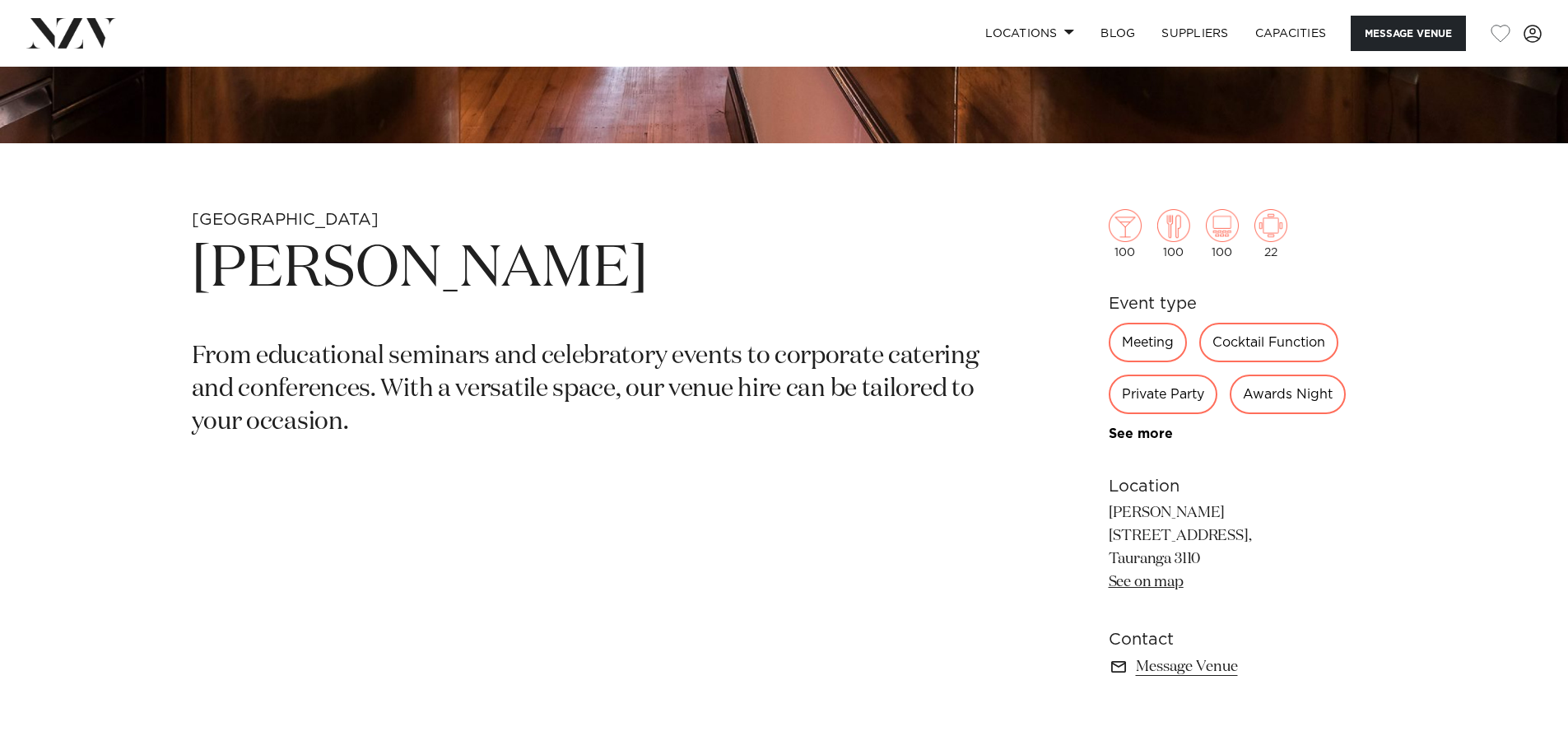
scroll to position [1235, 0]
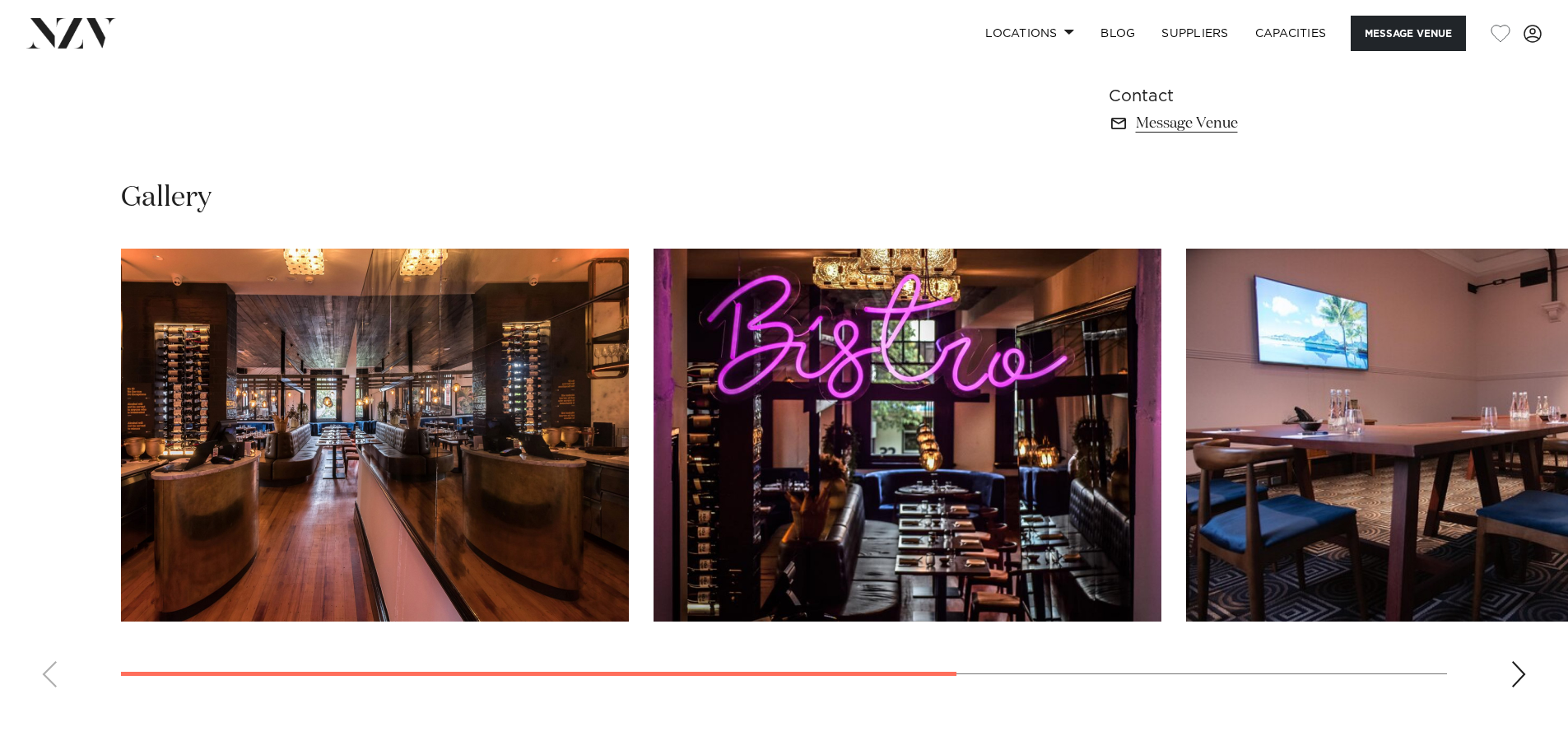
click at [1524, 657] on swiper-container at bounding box center [784, 474] width 1568 height 452
click at [1505, 662] on swiper-container at bounding box center [784, 474] width 1568 height 452
click at [1501, 662] on swiper-container at bounding box center [784, 474] width 1568 height 452
click at [1495, 662] on swiper-container at bounding box center [784, 474] width 1568 height 452
click at [1512, 665] on swiper-container at bounding box center [784, 474] width 1568 height 452
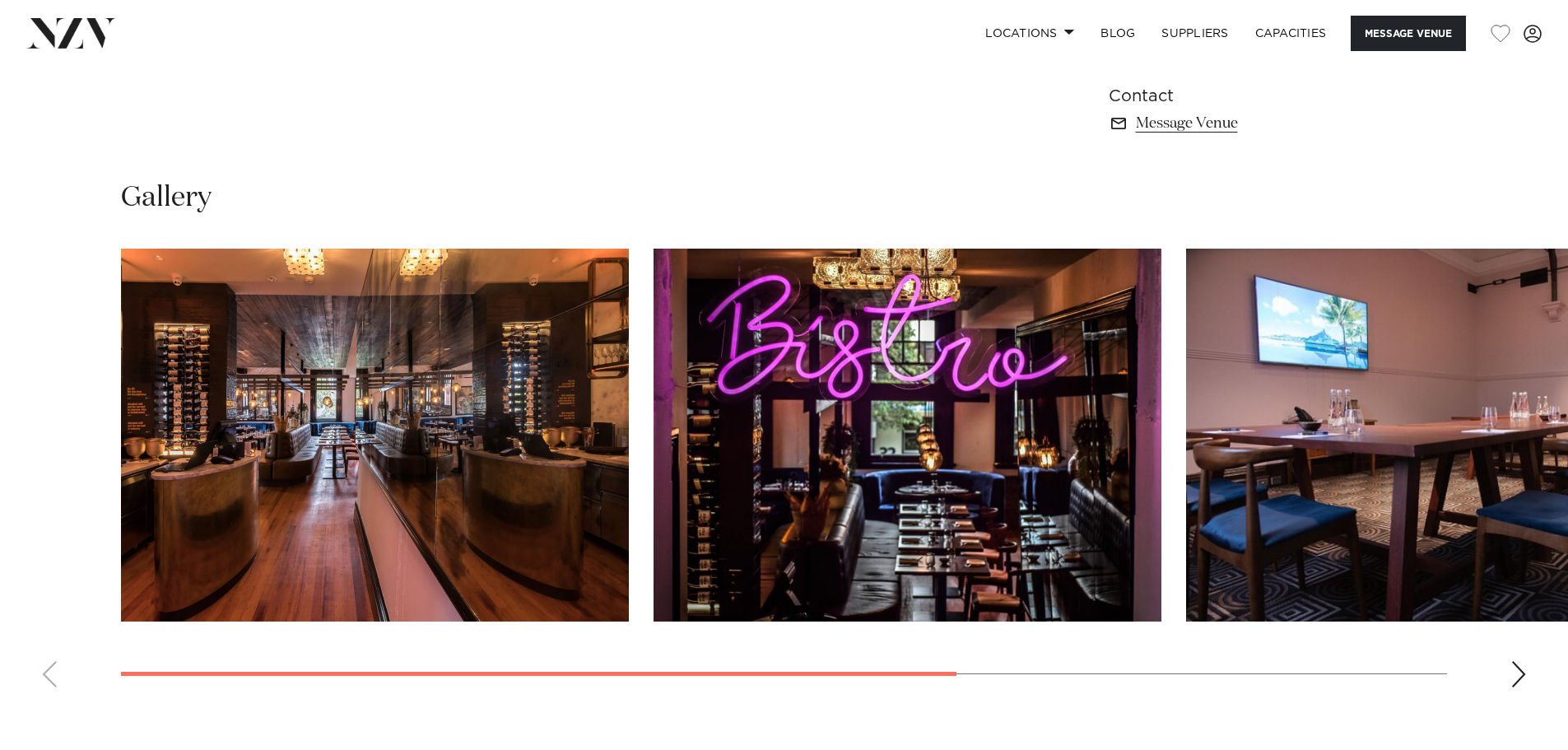
click at [1512, 665] on div "Next slide" at bounding box center [1518, 674] width 17 height 27
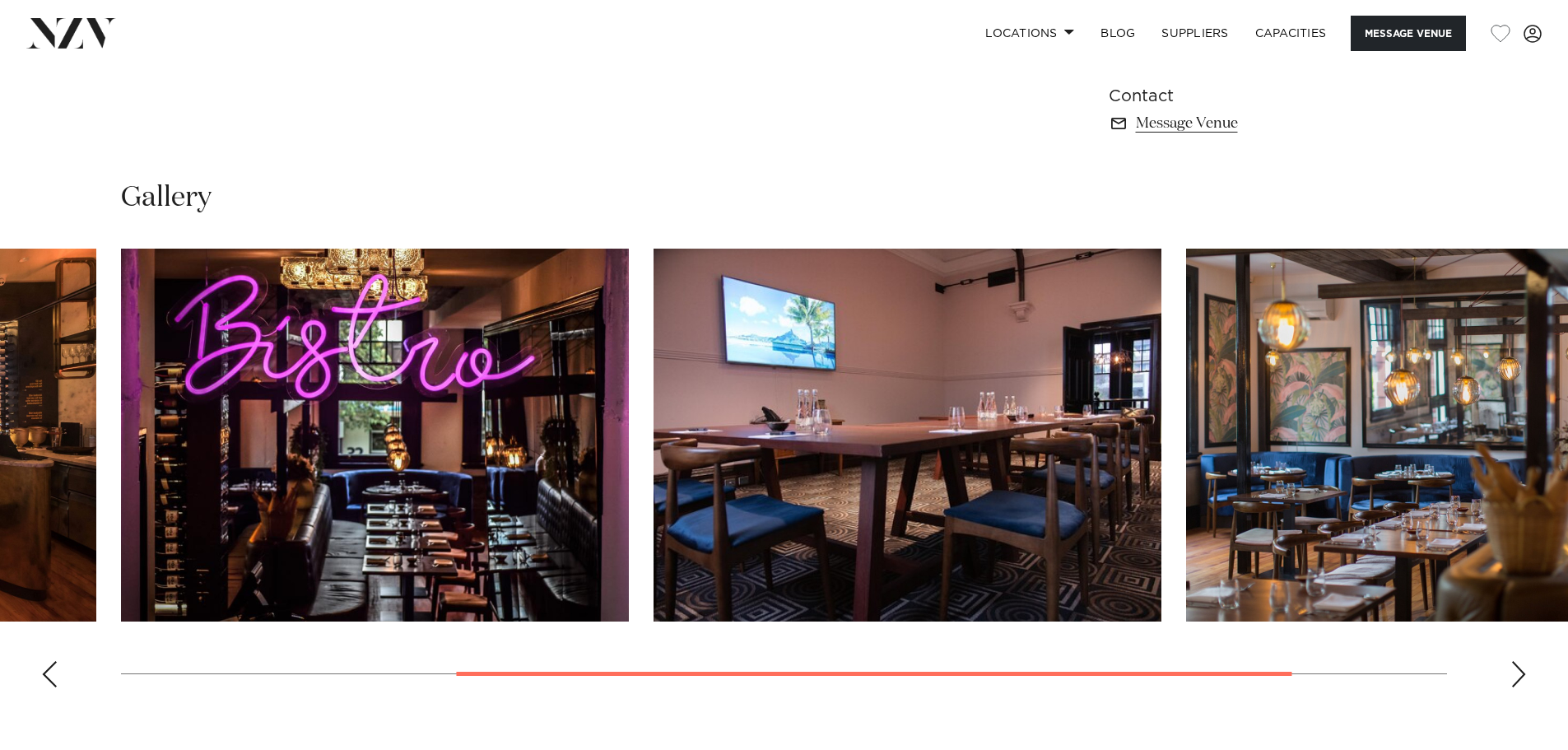
click at [1512, 665] on div "Next slide" at bounding box center [1518, 674] width 17 height 27
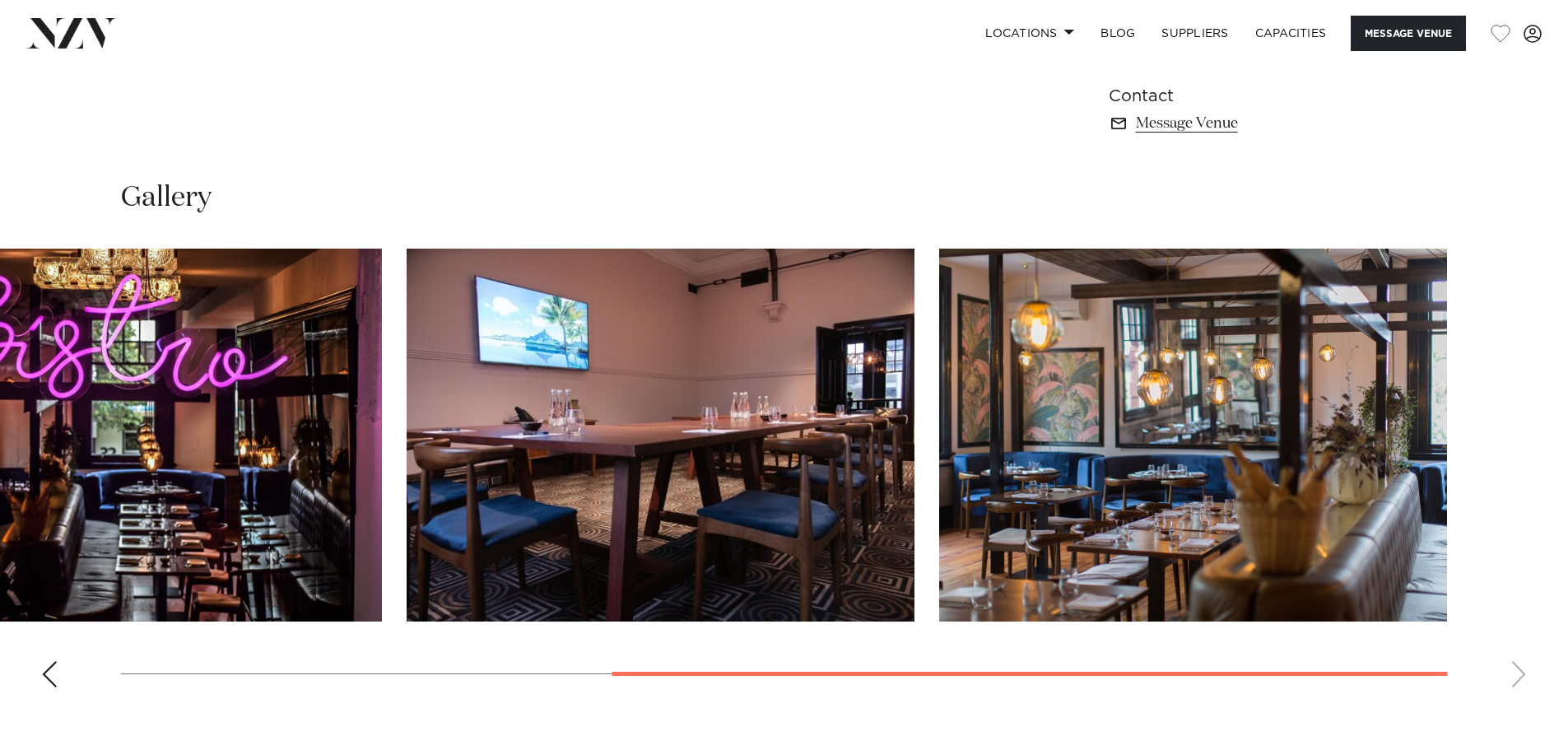
click at [1512, 665] on swiper-container at bounding box center [784, 474] width 1568 height 452
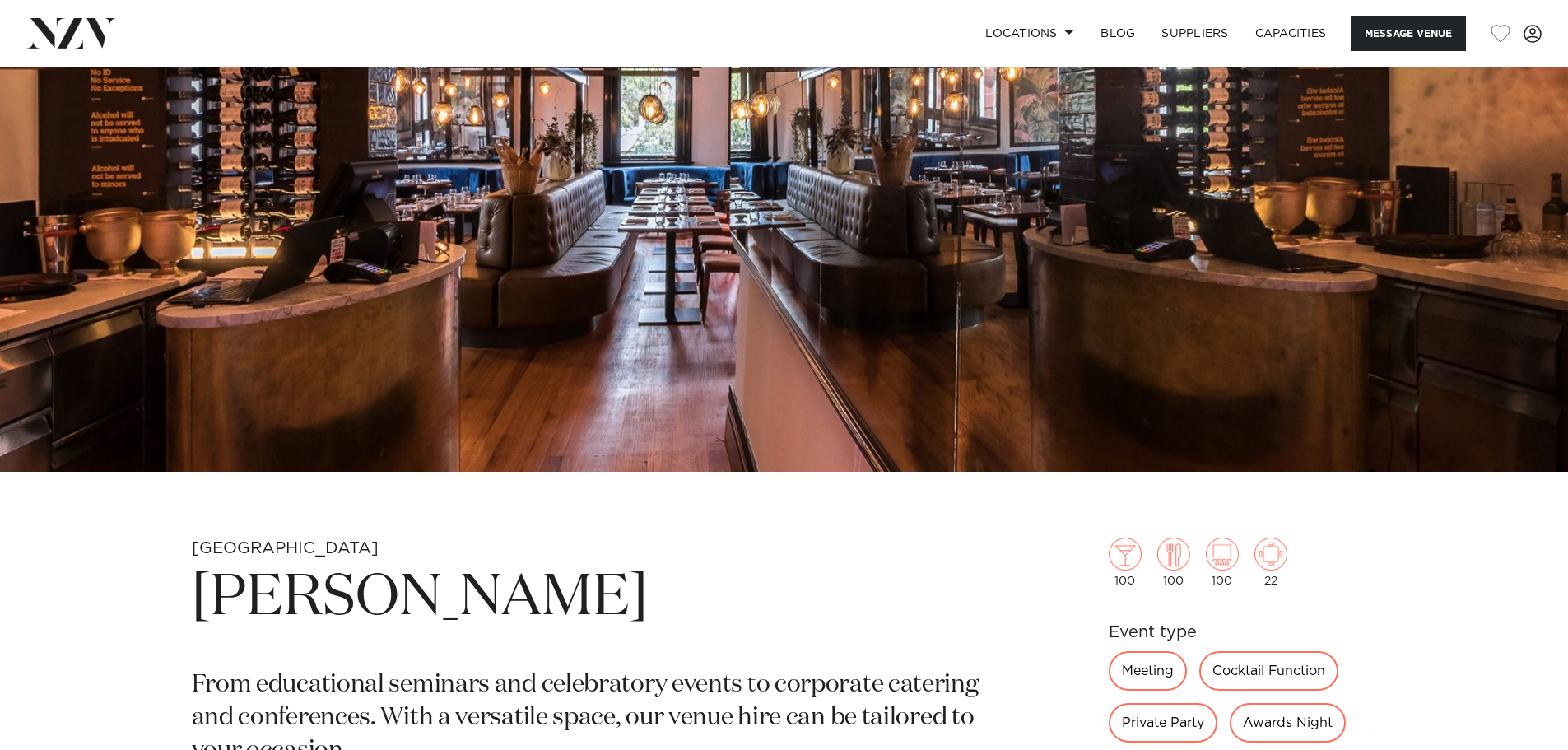
scroll to position [83, 0]
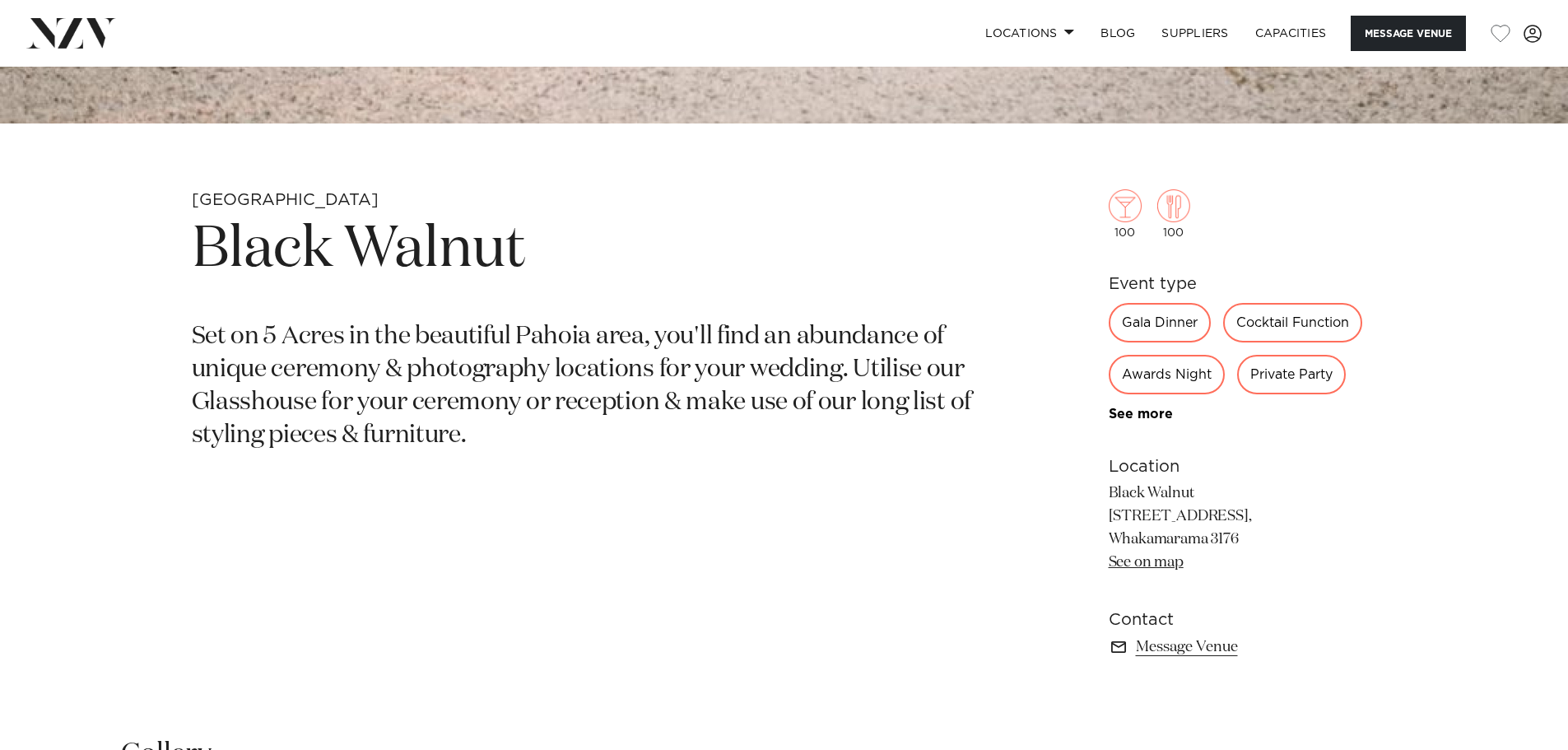
scroll to position [823, 0]
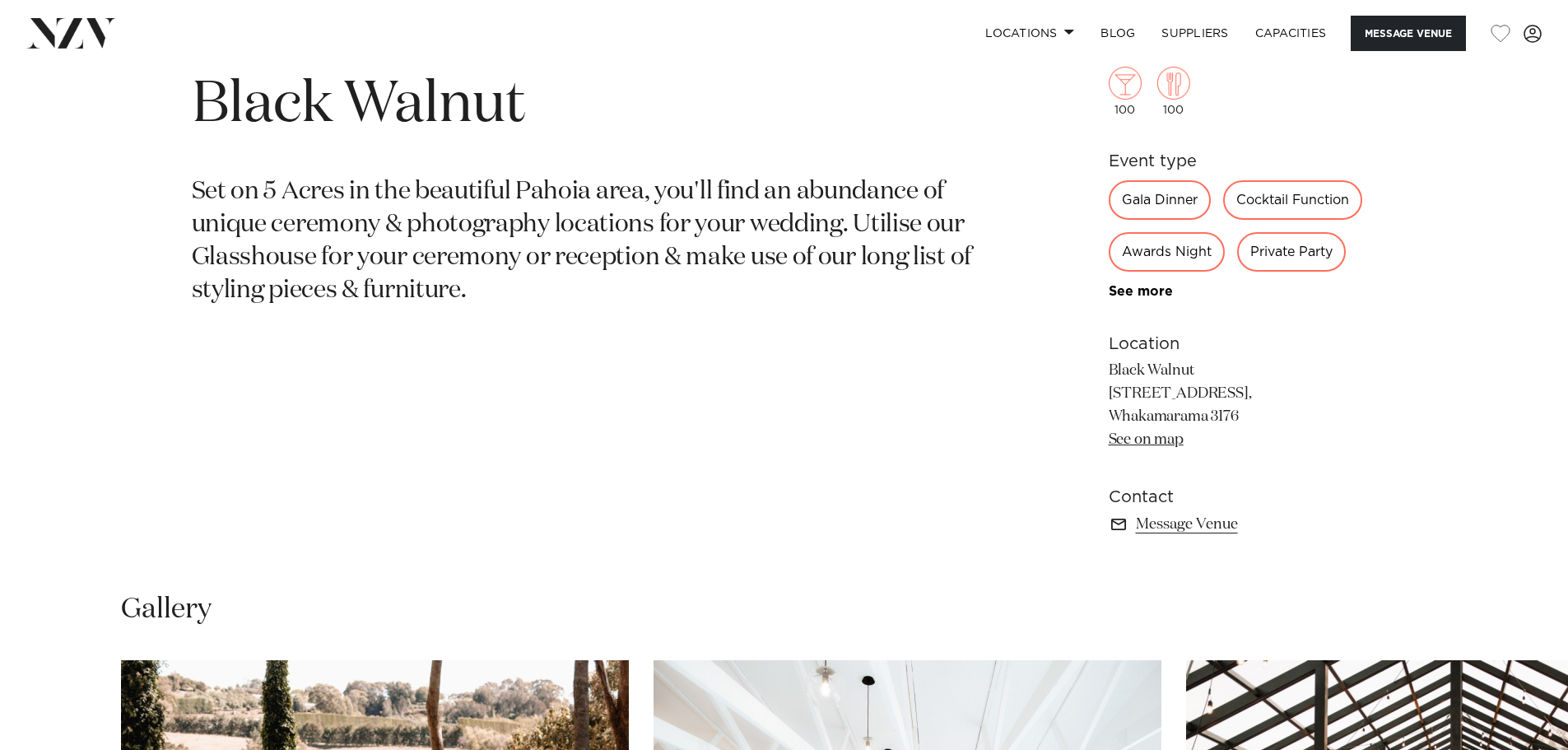
click at [1164, 438] on link "See on map" at bounding box center [1146, 440] width 75 height 15
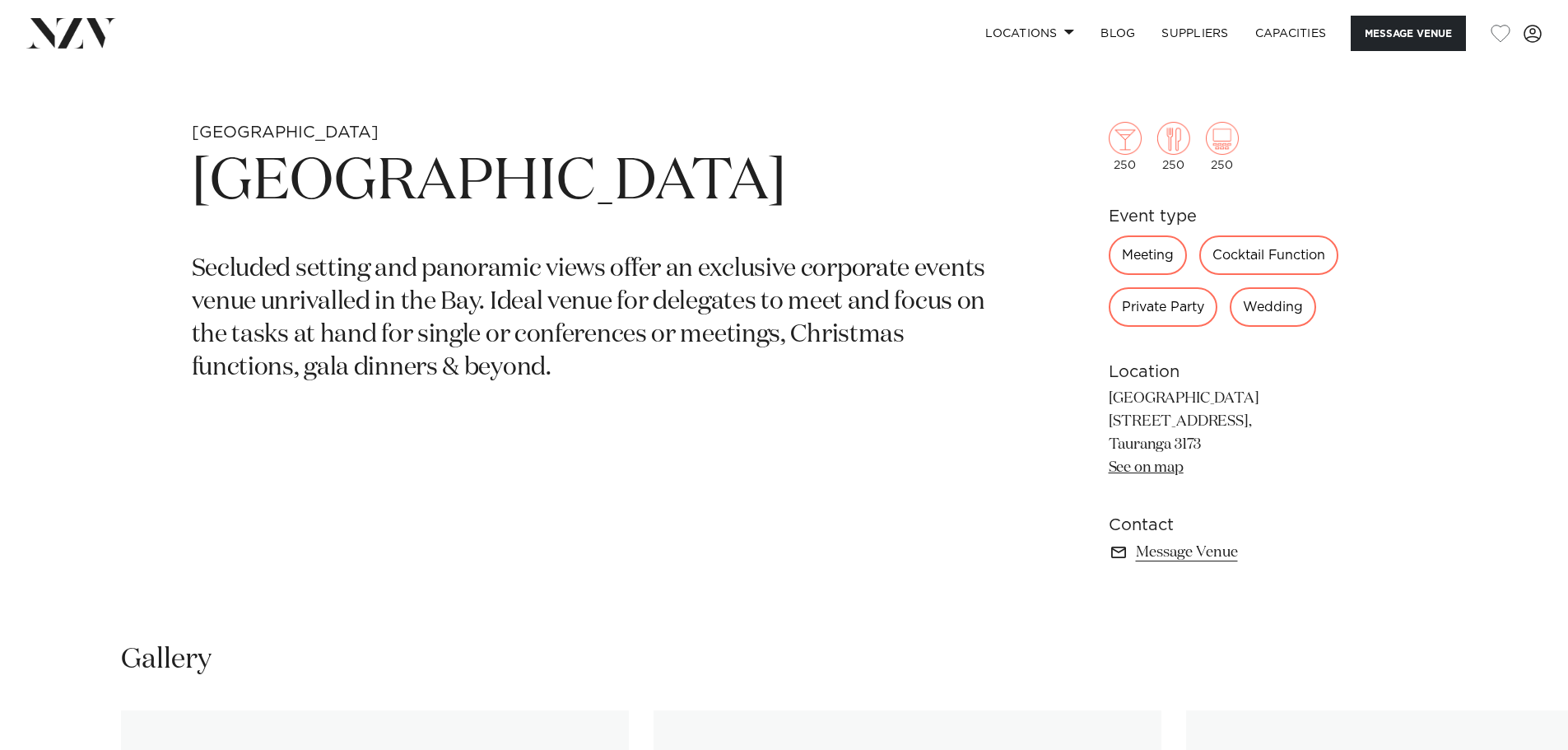
scroll to position [906, 0]
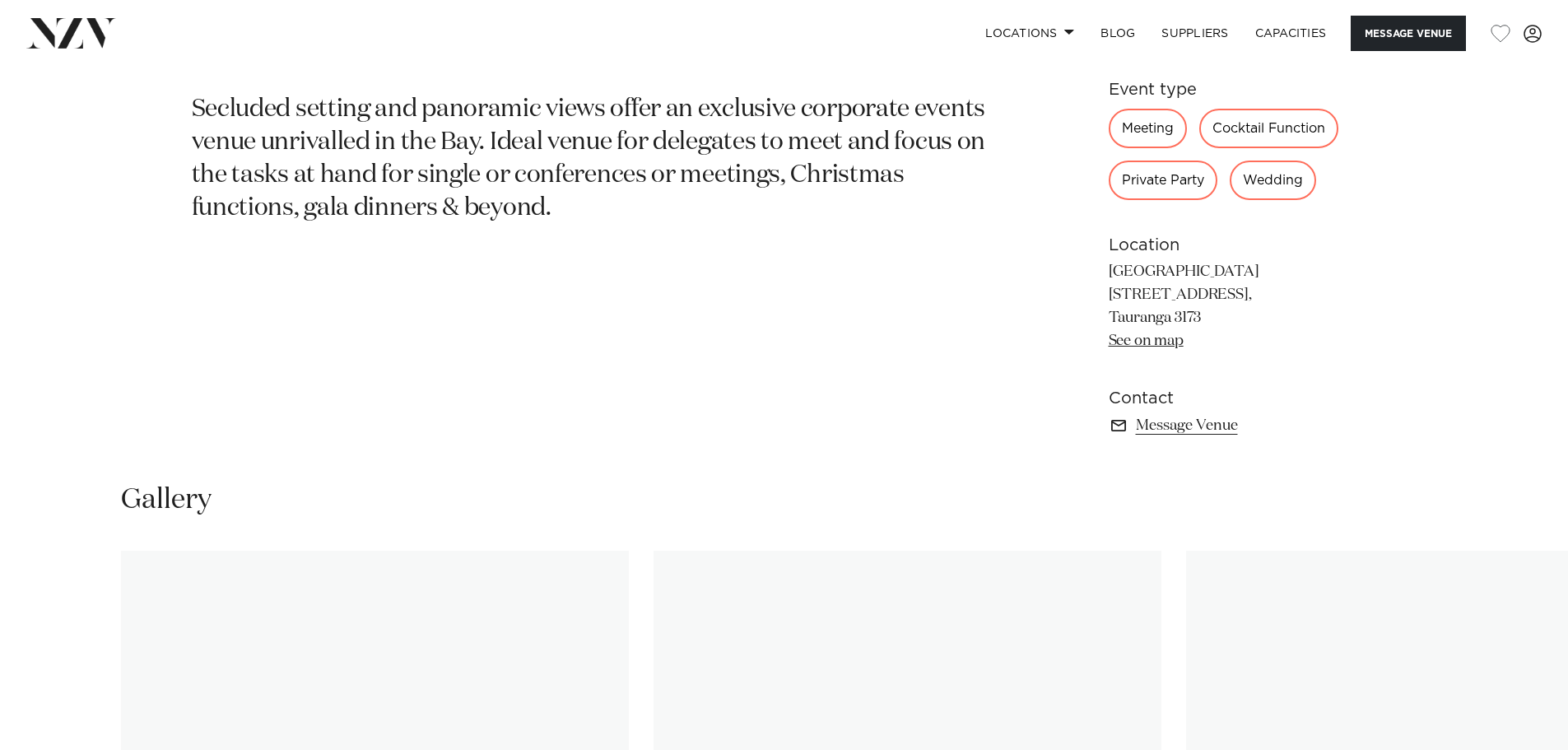
click at [1169, 345] on link "See on map" at bounding box center [1146, 341] width 75 height 15
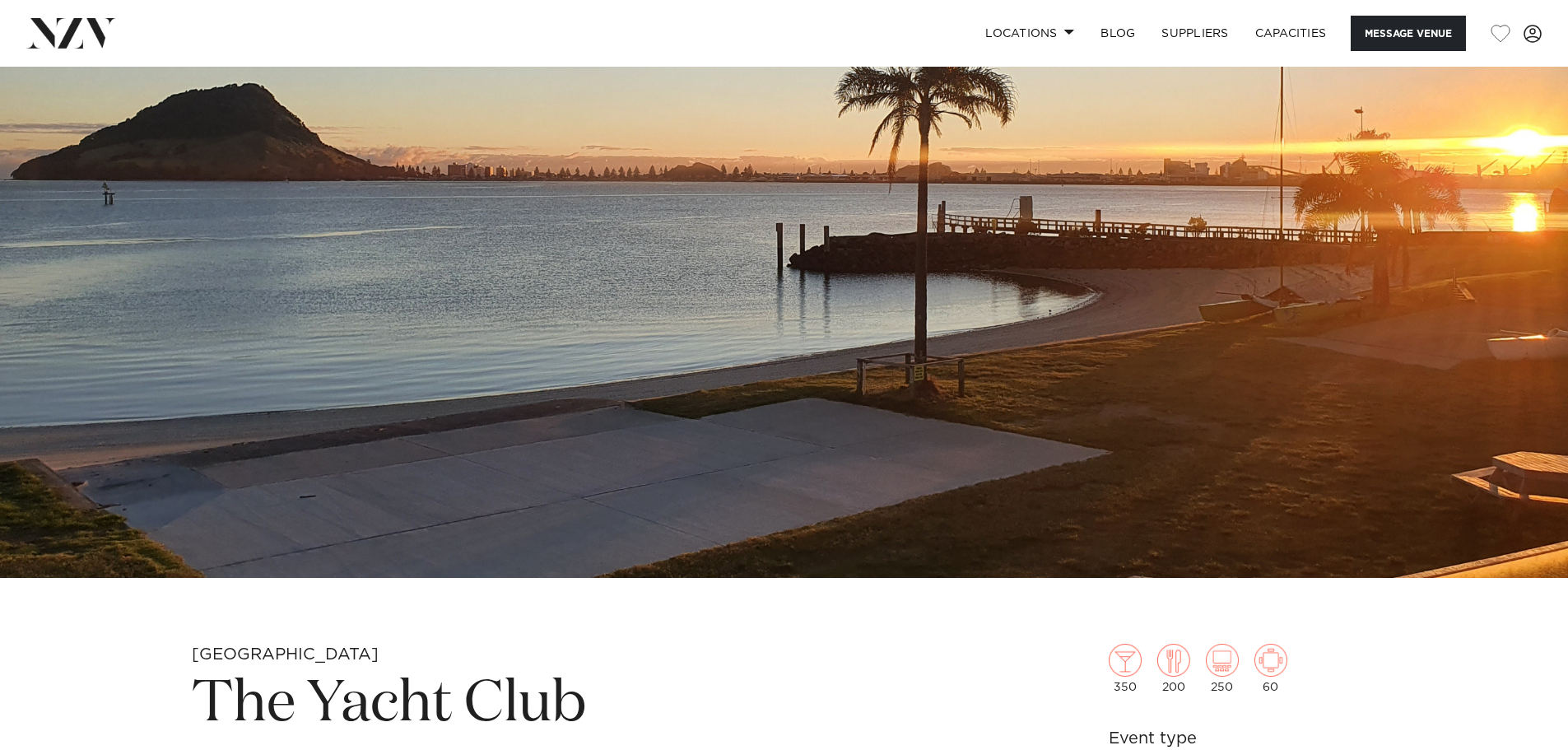
scroll to position [823, 0]
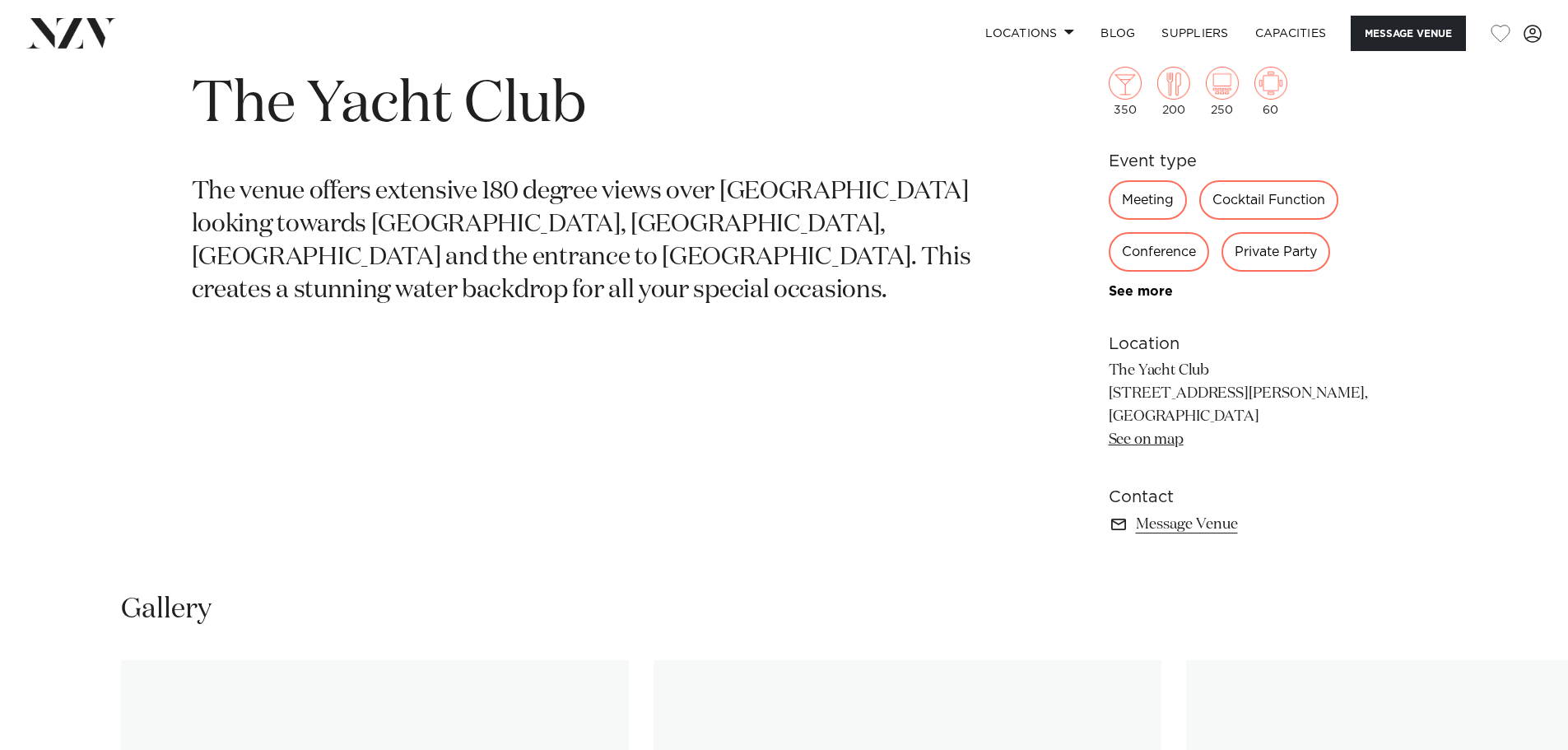
click at [1156, 442] on link "See on map" at bounding box center [1146, 440] width 75 height 15
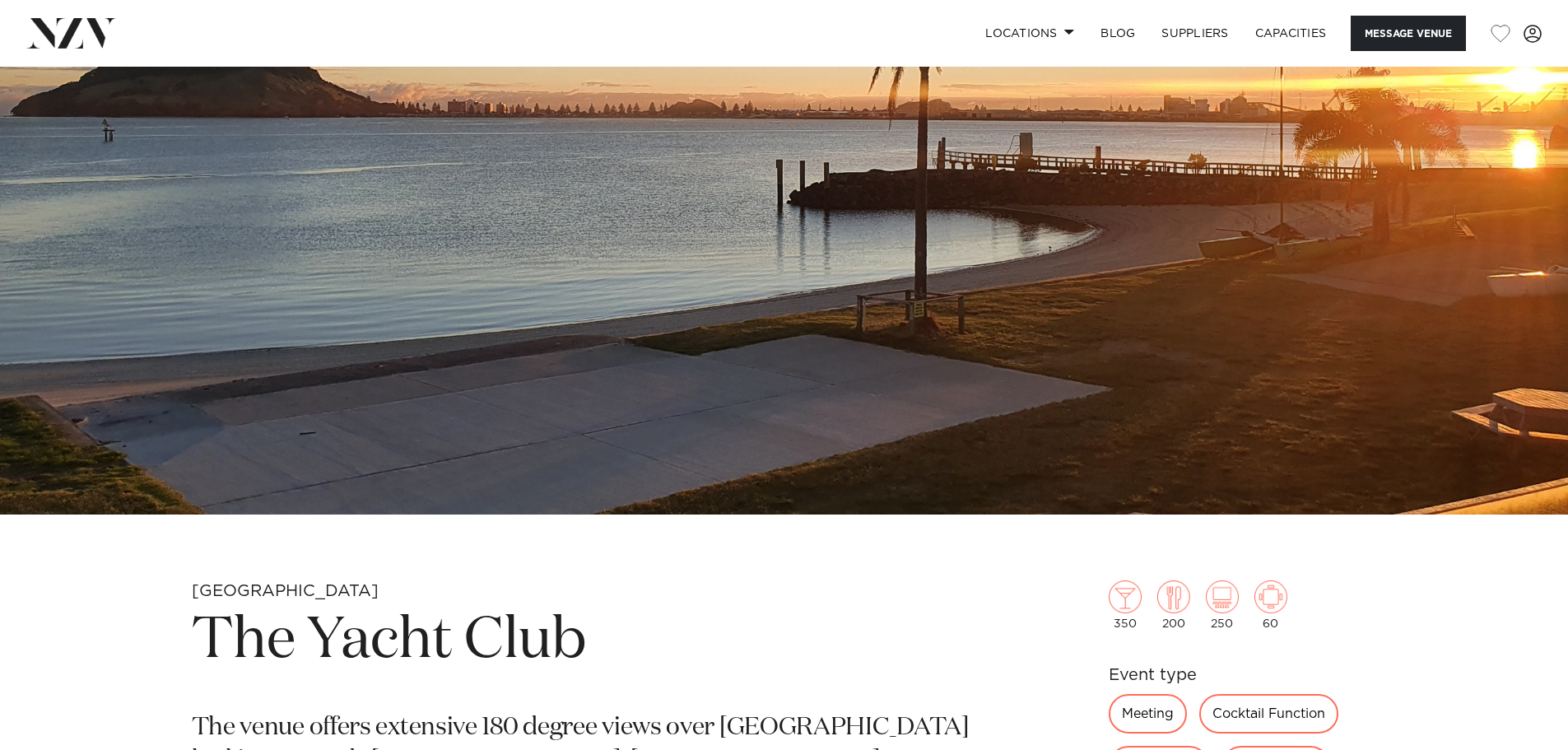
scroll to position [412, 0]
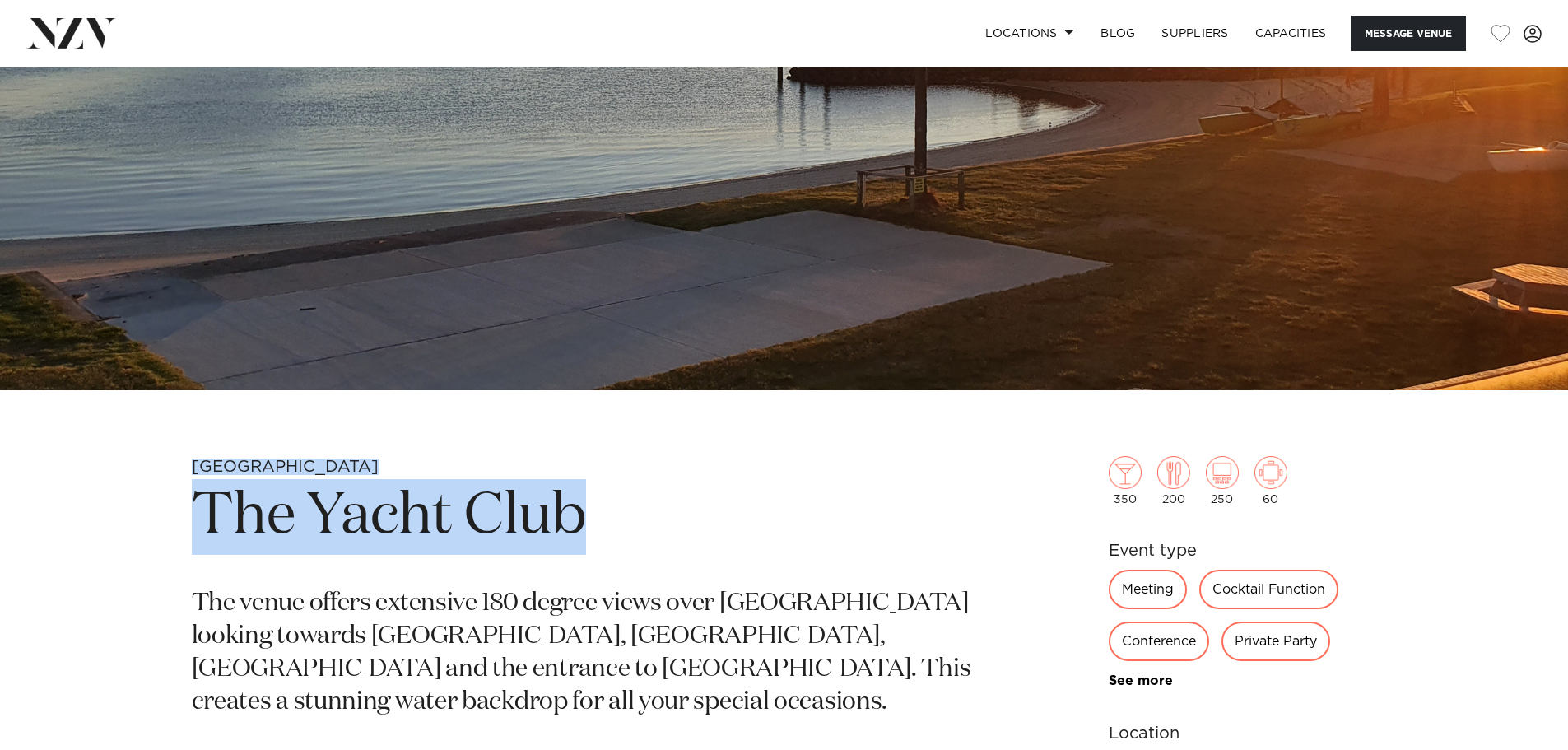
drag, startPoint x: 158, startPoint y: 472, endPoint x: 613, endPoint y: 496, distance: 455.6
click at [601, 519] on div "Tauranga The Yacht Club The venue offers extensive 180 degree views over [GEOGR…" at bounding box center [784, 717] width 1401 height 522
copy section "Tauranga The Yacht Club"
